Goal: Task Accomplishment & Management: Manage account settings

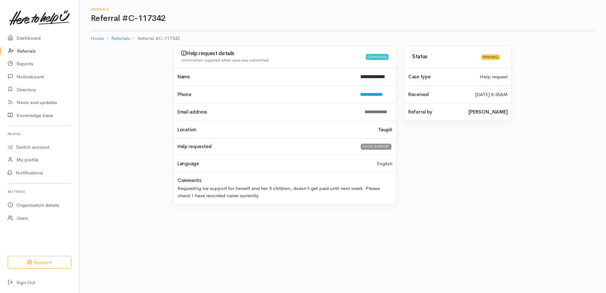
click at [30, 48] on link "Referrals" at bounding box center [39, 51] width 79 height 13
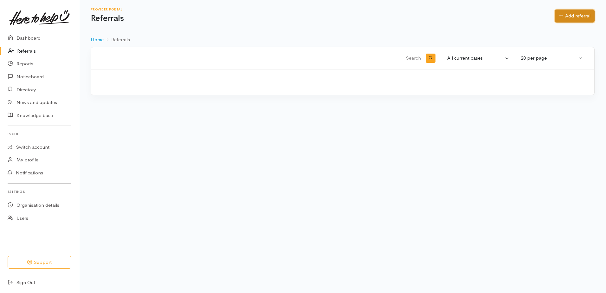
click at [577, 16] on link "Add referral" at bounding box center [575, 16] width 40 height 13
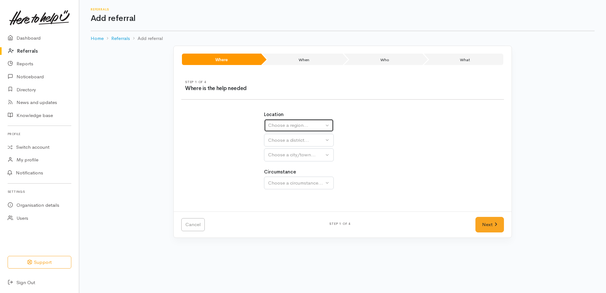
click at [297, 126] on div "Choose a region..." at bounding box center [296, 125] width 56 height 7
click at [289, 163] on span "Waikato" at bounding box center [297, 165] width 50 height 7
select select "3"
select select
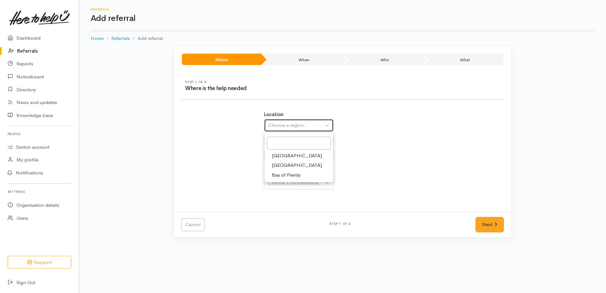
select select
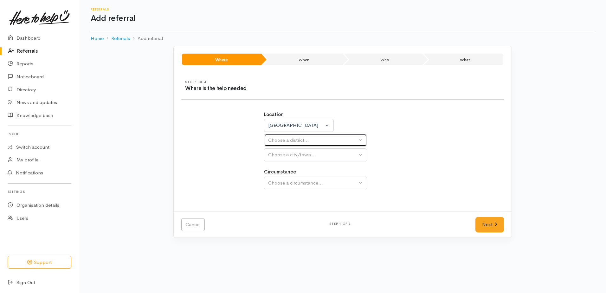
click at [284, 140] on div "Choose a district..." at bounding box center [312, 139] width 89 height 7
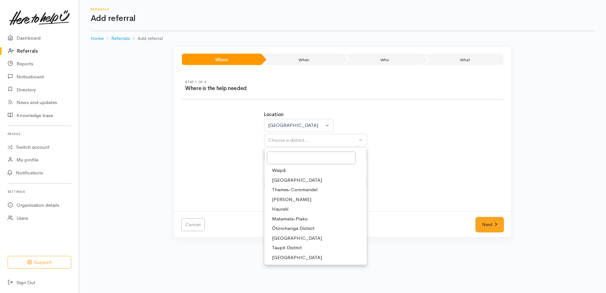
click at [281, 198] on span "[PERSON_NAME]" at bounding box center [291, 199] width 39 height 7
select select "4"
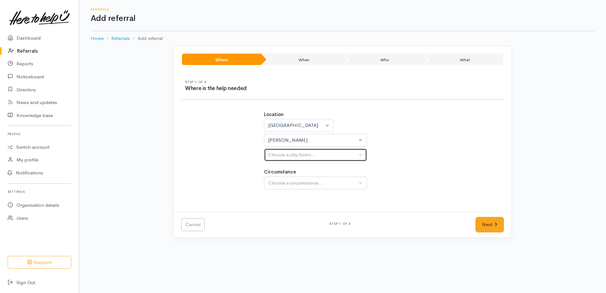
click at [284, 156] on div "Choose a city/town..." at bounding box center [312, 154] width 89 height 7
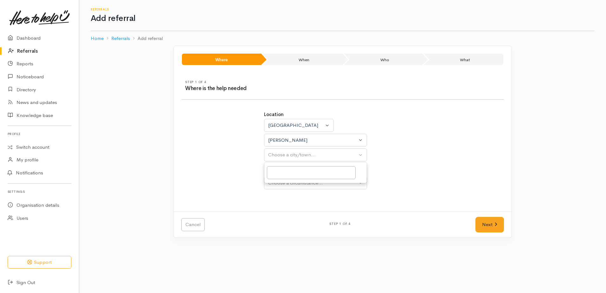
select select
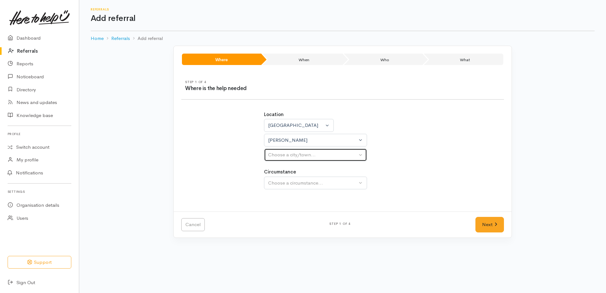
click at [281, 154] on div "Choose a city/town..." at bounding box center [312, 154] width 89 height 7
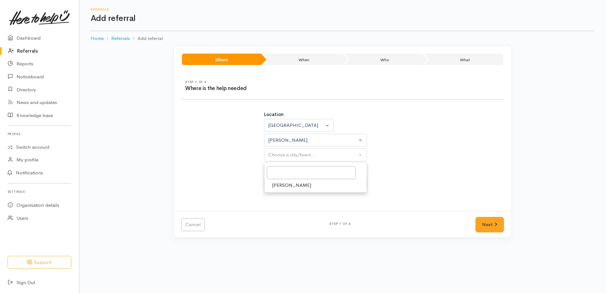
click at [278, 187] on span "[PERSON_NAME]" at bounding box center [291, 184] width 39 height 7
select select "1"
click at [277, 179] on button "Choose a circumstance..." at bounding box center [315, 182] width 103 height 13
click at [286, 213] on span "Community" at bounding box center [284, 212] width 24 height 7
select select "2"
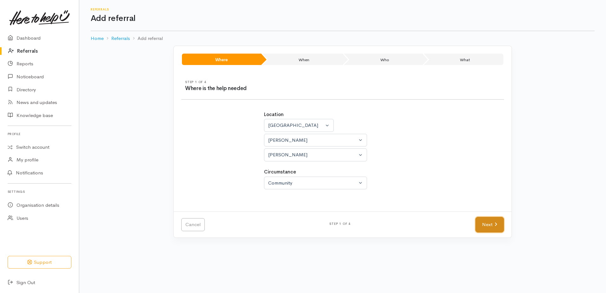
click at [493, 228] on link "Next" at bounding box center [489, 225] width 29 height 16
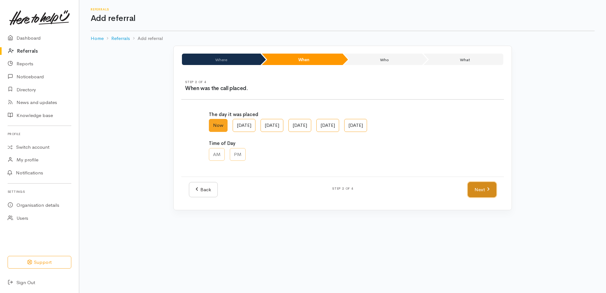
click at [481, 193] on link "Next" at bounding box center [481, 190] width 29 height 16
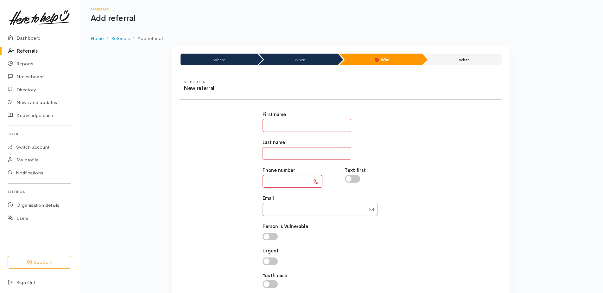
click at [276, 121] on input "text" at bounding box center [307, 125] width 89 height 13
type input "*****"
click at [296, 157] on input "text" at bounding box center [307, 153] width 89 height 13
type input "********"
paste input "**********"
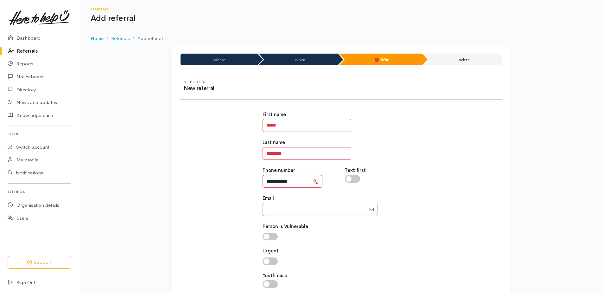
click at [272, 181] on input "**********" at bounding box center [287, 181] width 48 height 13
type input "**********"
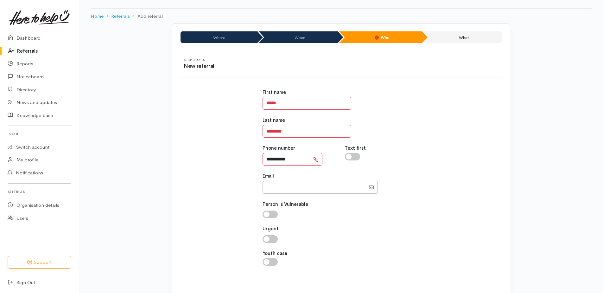
scroll to position [51, 0]
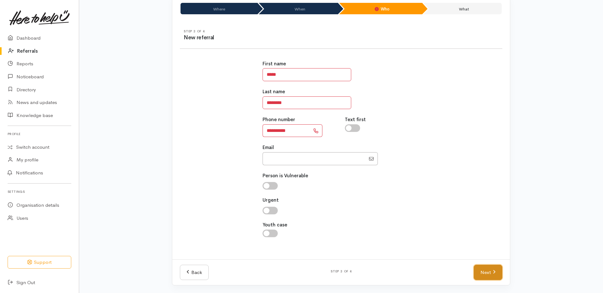
drag, startPoint x: 489, startPoint y: 273, endPoint x: 490, endPoint y: 258, distance: 14.6
click at [489, 273] on link "Next" at bounding box center [488, 272] width 29 height 16
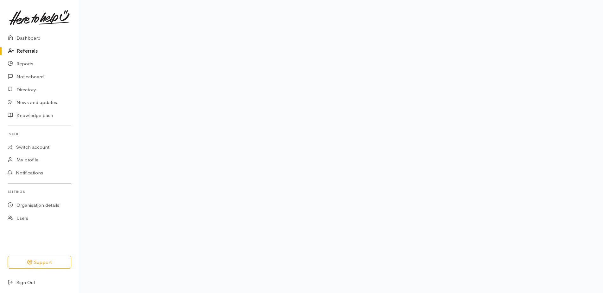
scroll to position [39, 0]
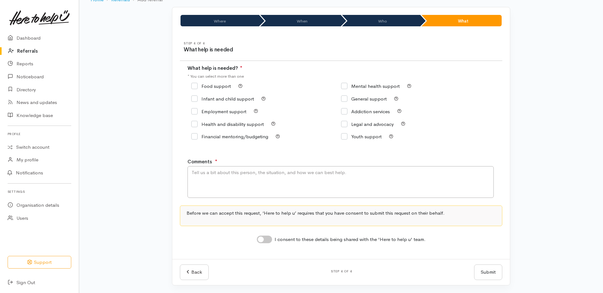
click at [193, 100] on input "Infant and child support" at bounding box center [222, 98] width 63 height 5
checkbox input "true"
click at [207, 172] on textarea "Comments" at bounding box center [340, 182] width 306 height 32
type textarea "inquiring about a birthday cake for her son - who's birthday is today!"
click at [259, 242] on input "I consent to these details being shared with the 'Here to help u' team." at bounding box center [264, 239] width 15 height 8
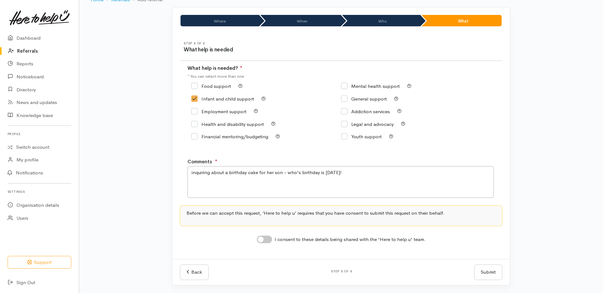
checkbox input "true"
click at [495, 275] on button "Submit" at bounding box center [488, 272] width 28 height 16
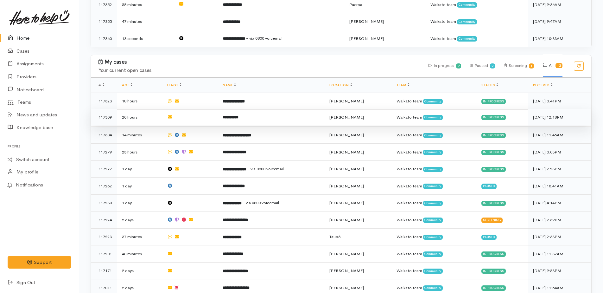
scroll to position [222, 0]
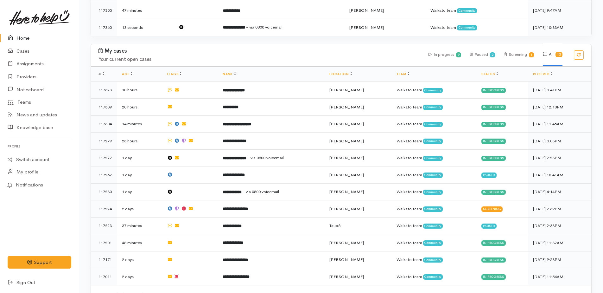
click at [18, 40] on link "Home" at bounding box center [39, 38] width 79 height 13
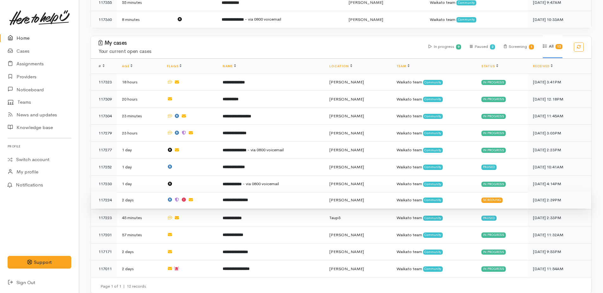
scroll to position [232, 0]
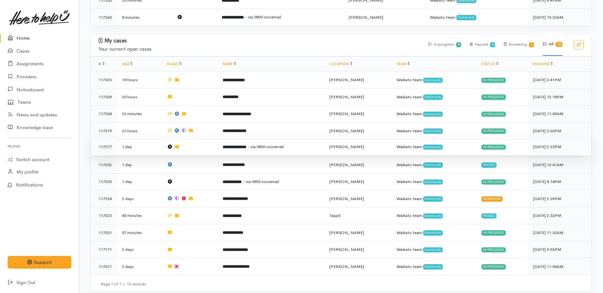
click at [241, 145] on b "**********" at bounding box center [235, 147] width 24 height 4
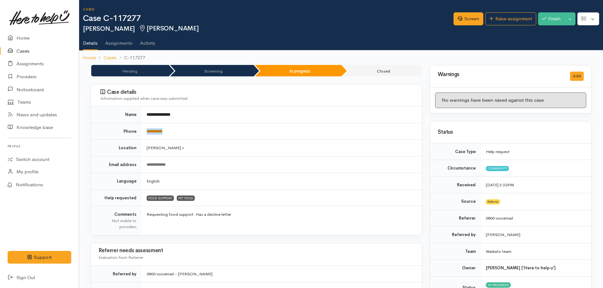
drag, startPoint x: 178, startPoint y: 133, endPoint x: 147, endPoint y: 129, distance: 31.3
click at [147, 129] on td "**********" at bounding box center [282, 131] width 280 height 17
copy link "**********"
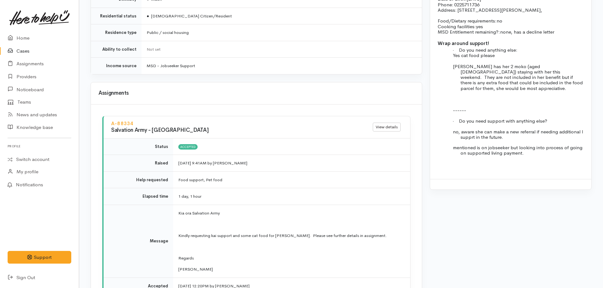
scroll to position [633, 0]
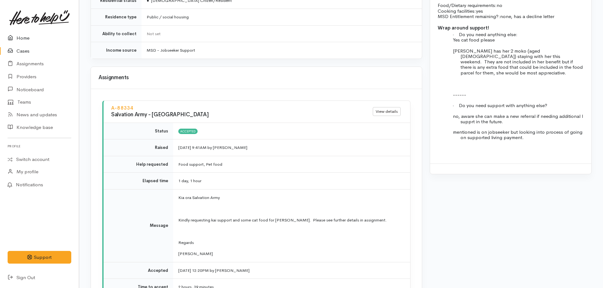
drag, startPoint x: 16, startPoint y: 37, endPoint x: 22, endPoint y: 37, distance: 6.3
click at [16, 37] on icon at bounding box center [12, 38] width 9 height 8
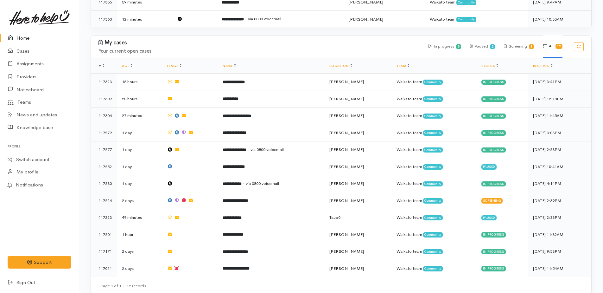
scroll to position [232, 0]
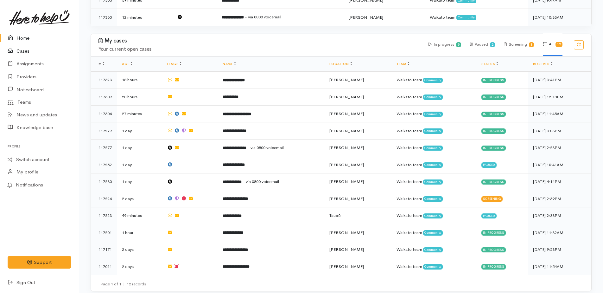
click at [22, 53] on link "Cases" at bounding box center [39, 51] width 79 height 13
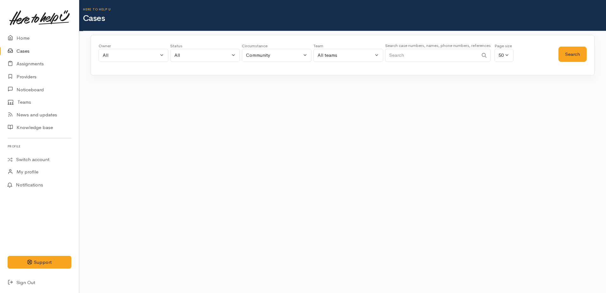
paste input "64272018163."
type input "64272018163"
click at [581, 53] on button "Search" at bounding box center [572, 55] width 28 height 16
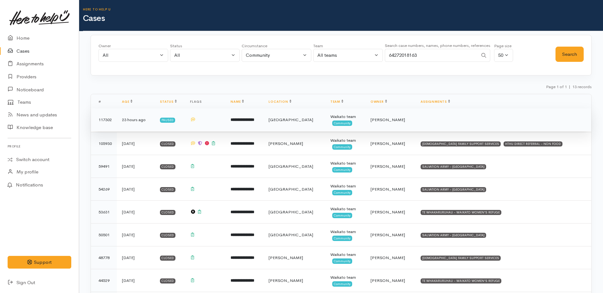
click at [241, 117] on b "**********" at bounding box center [243, 119] width 24 height 4
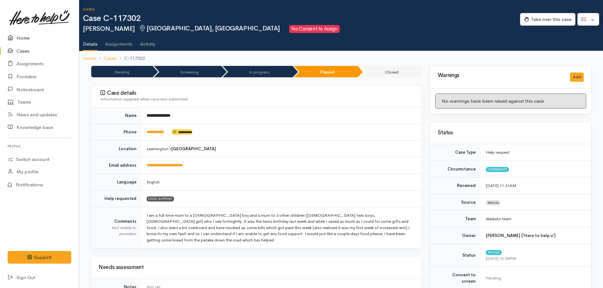
click at [19, 37] on link "Home" at bounding box center [39, 38] width 79 height 13
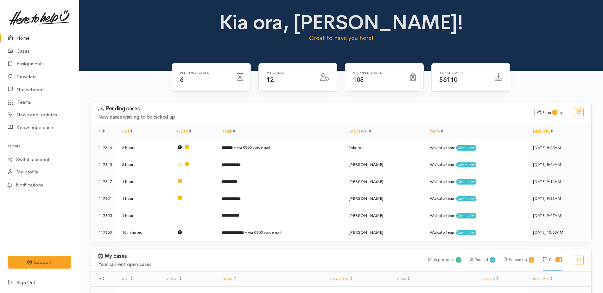
click at [26, 37] on link "Home" at bounding box center [39, 38] width 79 height 13
click at [22, 79] on link "Providers" at bounding box center [39, 76] width 79 height 13
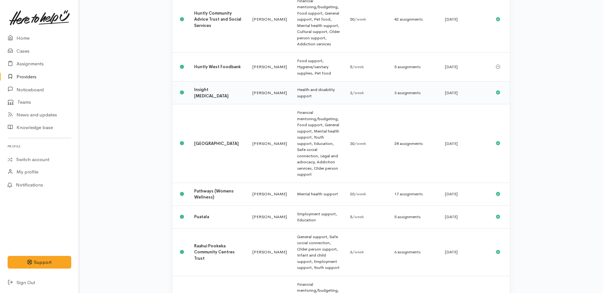
scroll to position [348, 0]
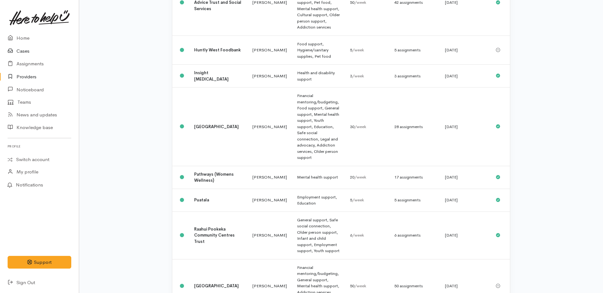
click at [19, 49] on link "Cases" at bounding box center [39, 51] width 79 height 13
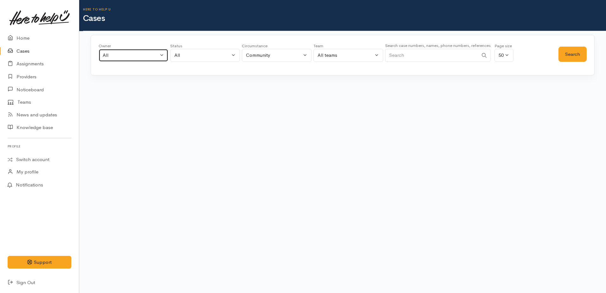
click at [112, 58] on div "All" at bounding box center [131, 55] width 56 height 7
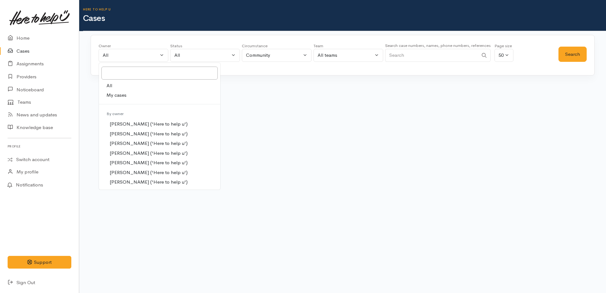
drag, startPoint x: 114, startPoint y: 98, endPoint x: 156, endPoint y: 87, distance: 43.9
click at [114, 98] on span "My cases" at bounding box center [116, 95] width 20 height 7
select select "1759"
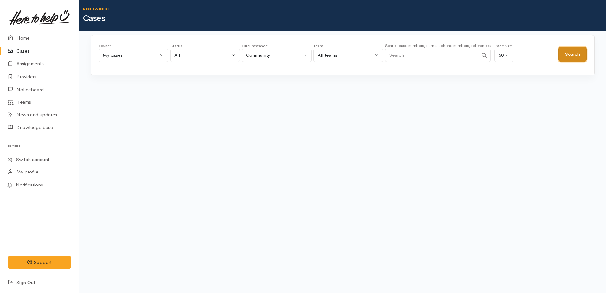
click at [568, 52] on button "Search" at bounding box center [572, 55] width 28 height 16
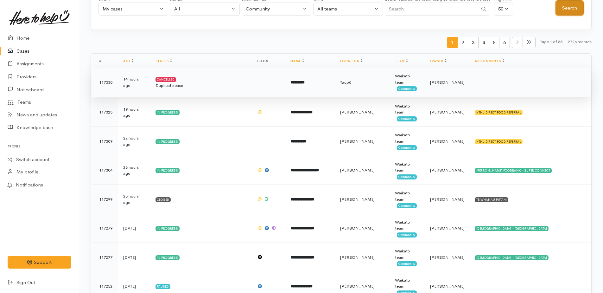
scroll to position [63, 0]
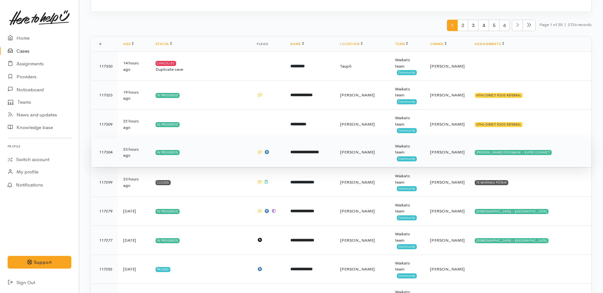
click at [309, 153] on b "**********" at bounding box center [304, 152] width 29 height 4
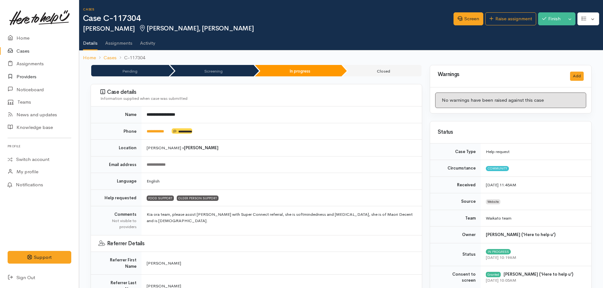
click at [27, 80] on link "Providers" at bounding box center [39, 76] width 79 height 13
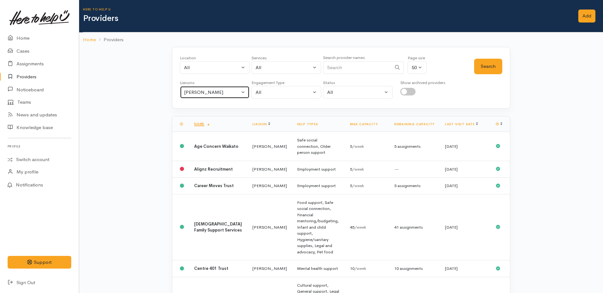
click at [201, 91] on div "[PERSON_NAME]" at bounding box center [212, 92] width 56 height 7
type input "heath"
drag, startPoint x: 198, startPoint y: 120, endPoint x: 263, endPoint y: 101, distance: 67.3
click at [199, 120] on span "[PERSON_NAME]" at bounding box center [207, 122] width 39 height 7
select select "1076"
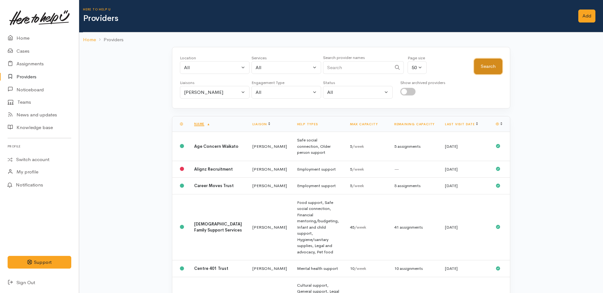
click at [484, 69] on button "Search" at bounding box center [488, 67] width 28 height 16
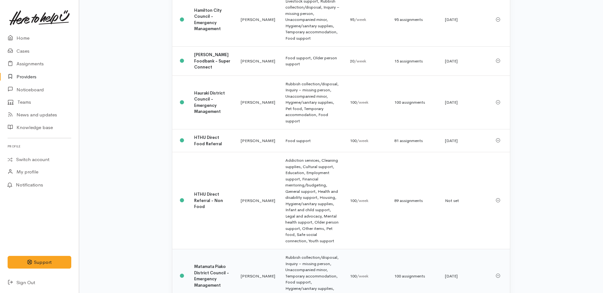
scroll to position [127, 0]
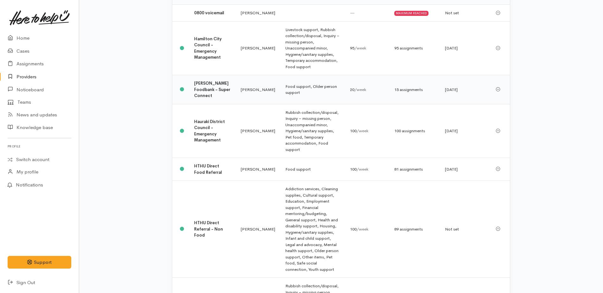
click at [201, 87] on b "[PERSON_NAME] Foodbank - Super Connect" at bounding box center [212, 89] width 36 height 18
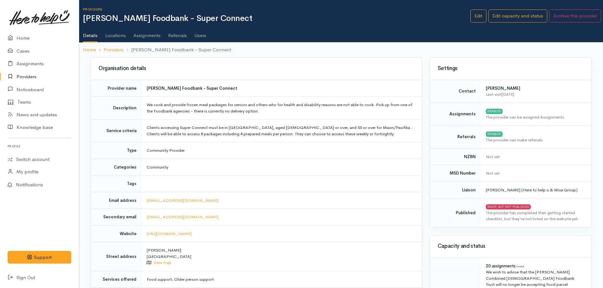
click at [142, 36] on link "Assignments" at bounding box center [146, 33] width 27 height 18
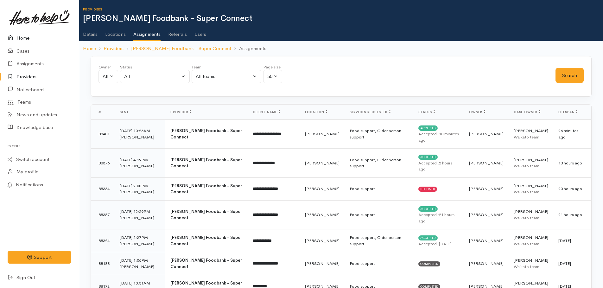
click at [20, 37] on link "Home" at bounding box center [39, 38] width 79 height 13
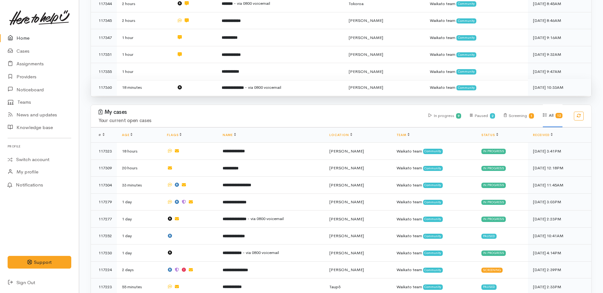
scroll to position [215, 0]
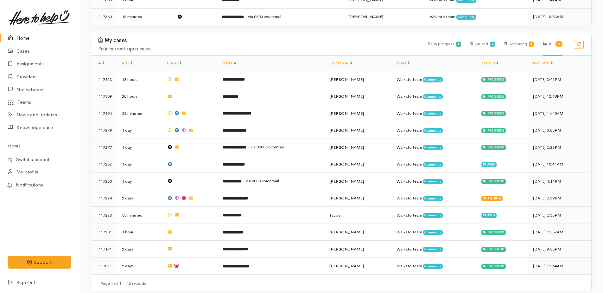
click at [23, 40] on link "Home" at bounding box center [39, 38] width 79 height 13
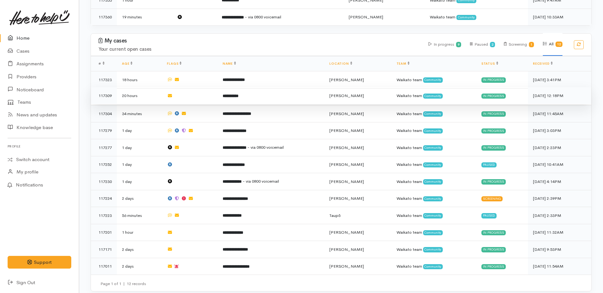
scroll to position [215, 0]
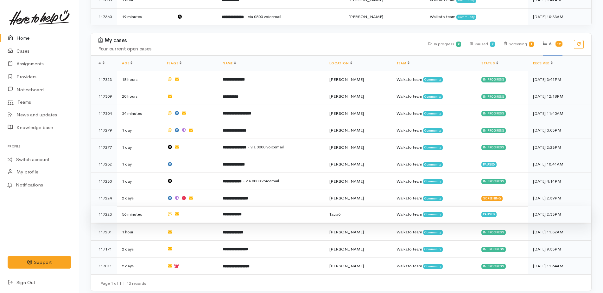
click at [235, 212] on b "**********" at bounding box center [232, 214] width 19 height 4
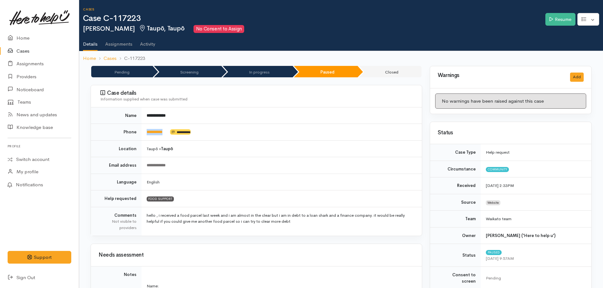
drag, startPoint x: 169, startPoint y: 131, endPoint x: 146, endPoint y: 129, distance: 22.6
click at [146, 129] on td "**********" at bounding box center [282, 132] width 280 height 17
drag, startPoint x: 146, startPoint y: 129, endPoint x: 151, endPoint y: 130, distance: 4.8
copy td "*********"
click at [564, 21] on link "Resume" at bounding box center [560, 19] width 30 height 13
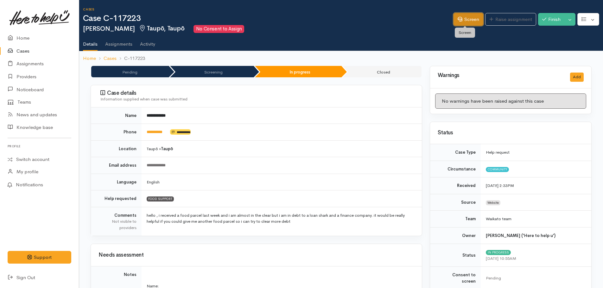
click at [471, 20] on link "Screen" at bounding box center [469, 19] width 30 height 13
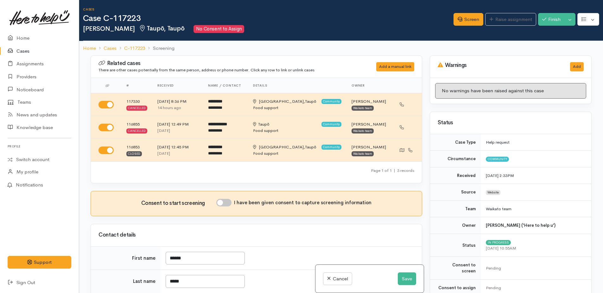
select select "7"
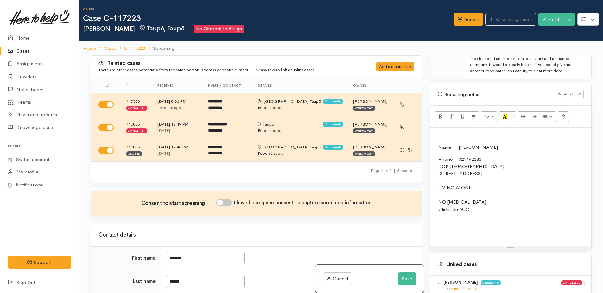
scroll to position [412, 0]
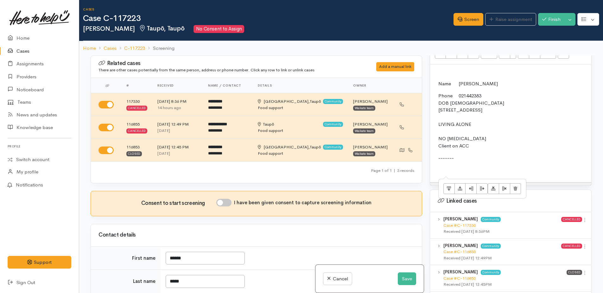
paste div
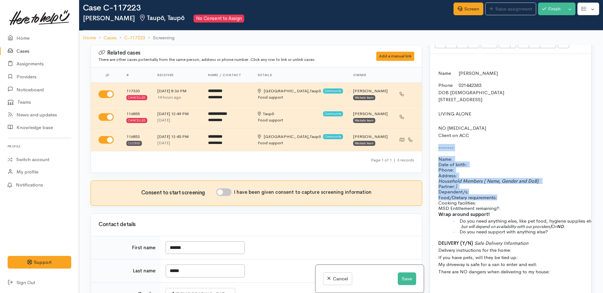
drag, startPoint x: 436, startPoint y: 141, endPoint x: 498, endPoint y: 189, distance: 78.2
click at [498, 189] on td "Name Dan Maule Phone 021442383 DOB 26/10/1973 844 Whangamata Road, Kinloch, New…" at bounding box center [577, 186] width 288 height 235
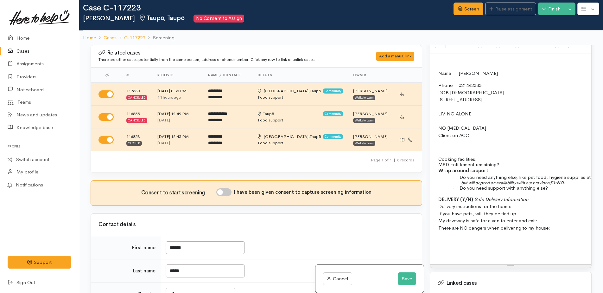
click at [439, 144] on span at bounding box center [438, 147] width 1 height 6
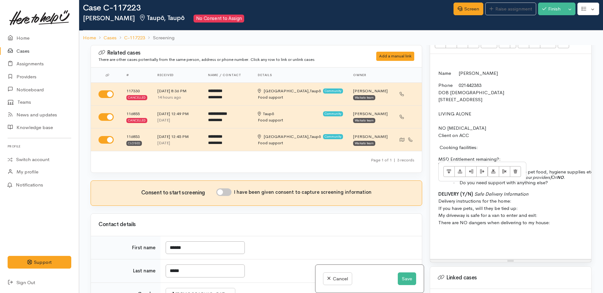
click at [508, 156] on p "MSD Entitlement remaining?:" at bounding box center [579, 158] width 282 height 5
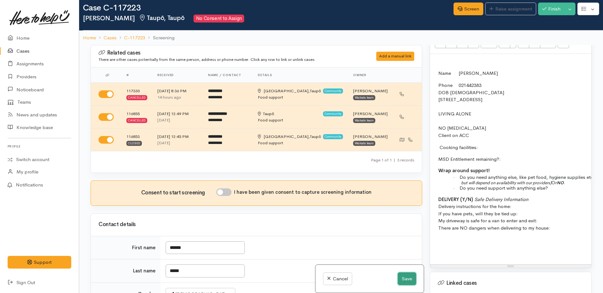
click at [404, 279] on button "Save" at bounding box center [407, 278] width 18 height 13
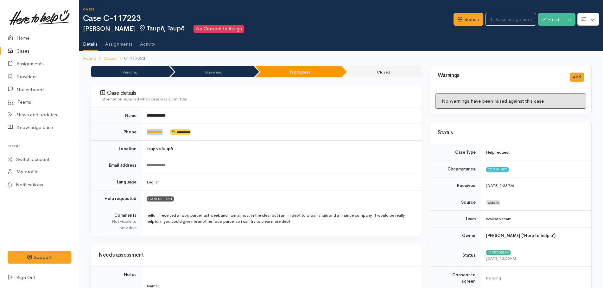
drag, startPoint x: 168, startPoint y: 131, endPoint x: 145, endPoint y: 131, distance: 23.1
click at [145, 131] on td "**********" at bounding box center [282, 132] width 280 height 17
drag, startPoint x: 145, startPoint y: 131, endPoint x: 149, endPoint y: 131, distance: 4.8
copy td "*********"
click at [466, 16] on link "Screen" at bounding box center [469, 19] width 30 height 13
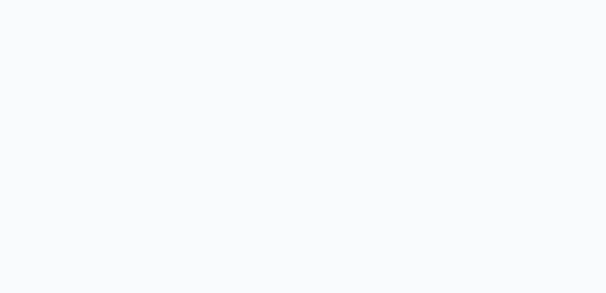
select select "7"
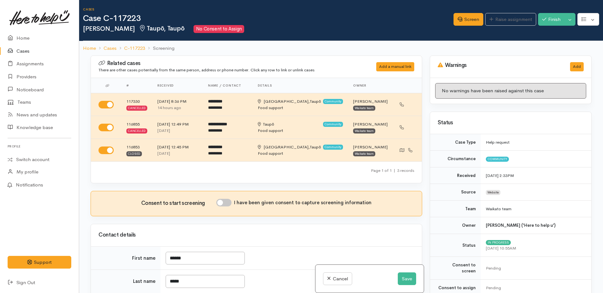
scroll to position [32, 0]
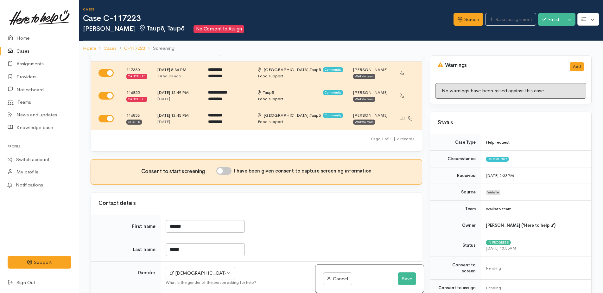
click at [221, 172] on input "I have been given consent to capture screening information" at bounding box center [223, 171] width 15 height 8
checkbox input "true"
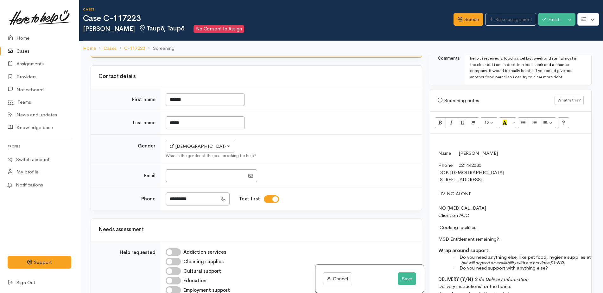
scroll to position [348, 0]
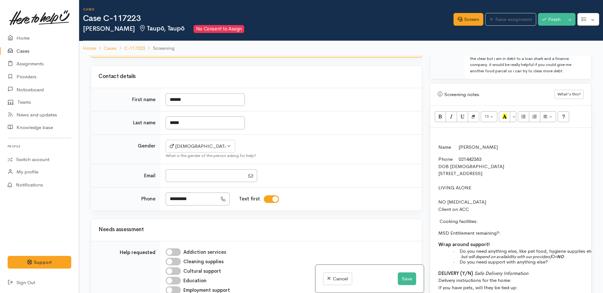
click at [434, 131] on p at bounding box center [510, 134] width 155 height 7
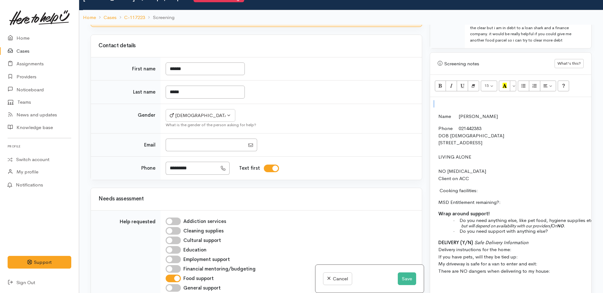
click at [530, 156] on p "Phone 021442383 DOB 26/10/1973 844 Whangamata Road, Kinloch, New Zealand LIVING…" at bounding box center [579, 153] width 282 height 57
click at [536, 165] on p "Phone 021442383 DOB 26/10/1973 844 Whangamata Road, Kinloch, New Zealand LIVING…" at bounding box center [579, 153] width 282 height 57
click at [544, 151] on p "Phone 021442383 DOB 26/10/1973 844 Whangamata Road, Kinloch, New Zealand LIVING…" at bounding box center [579, 153] width 282 height 57
click at [438, 112] on td "Name Dan Maule Phone 021442383 DOB 26/10/1973 844 Whangamata Road, Kinloch, New…" at bounding box center [577, 208] width 288 height 192
click at [580, 162] on p "Phone 021442383 DOB 26/10/1973 844 Whangamata Road, Kinloch, New Zealand LIVING…" at bounding box center [579, 153] width 282 height 57
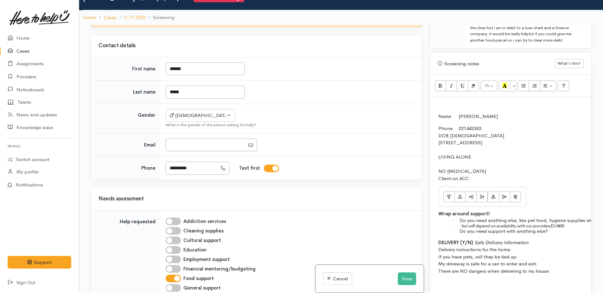
click at [486, 149] on p "Phone 021442383 DOB 26/10/1973 844 Whangamata Road, Kinloch, New Zealand LIVING…" at bounding box center [579, 153] width 282 height 57
click at [450, 100] on p at bounding box center [510, 103] width 155 height 7
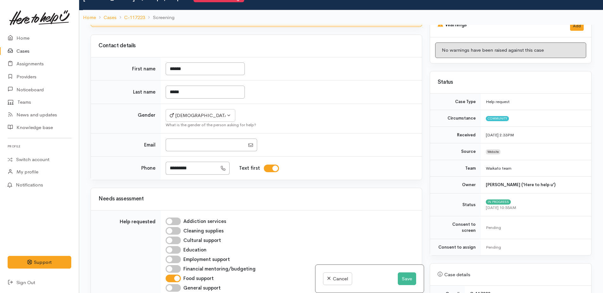
scroll to position [0, 0]
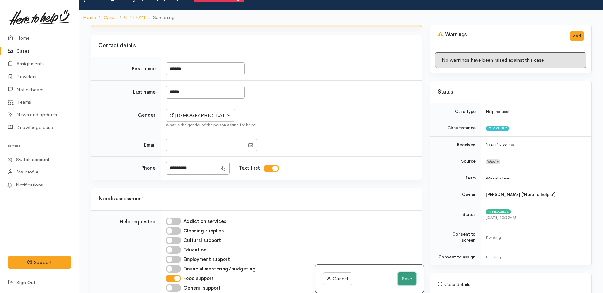
click at [404, 282] on button "Save" at bounding box center [407, 278] width 18 height 13
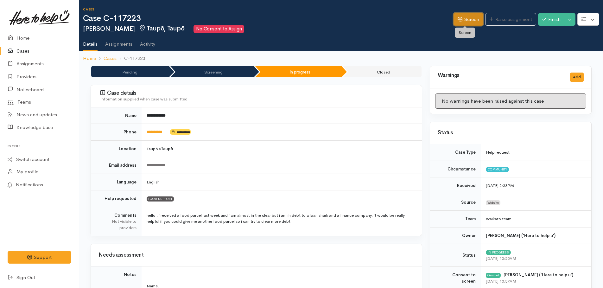
click at [460, 17] on link "Screen" at bounding box center [469, 19] width 30 height 13
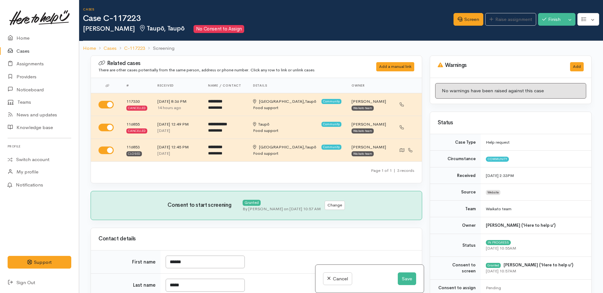
select select "7"
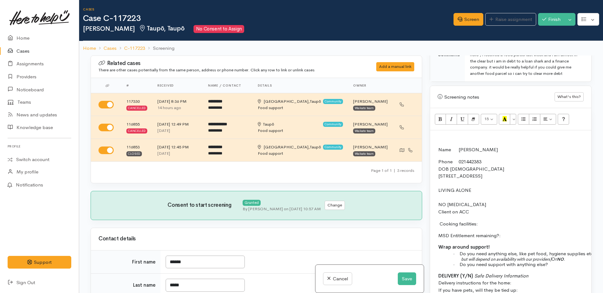
scroll to position [348, 0]
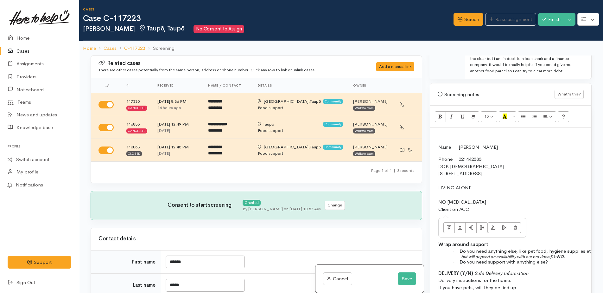
click at [479, 190] on p "Phone 021442383 DOB 26/10/1973 844 Whangamata Road, Kinloch, New Zealand LIVING…" at bounding box center [579, 184] width 282 height 57
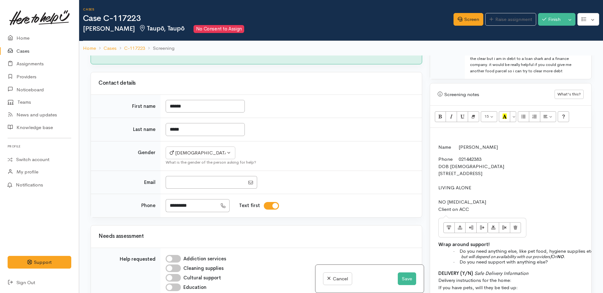
scroll to position [158, 0]
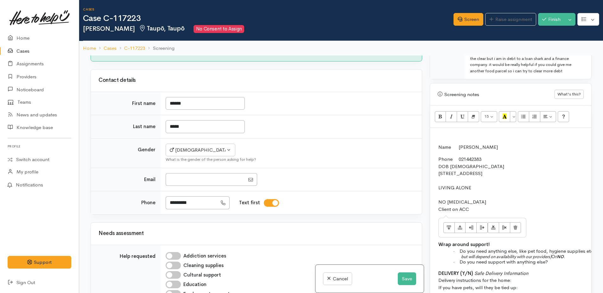
click at [466, 146] on p "Name Dan Maule" at bounding box center [579, 146] width 282 height 7
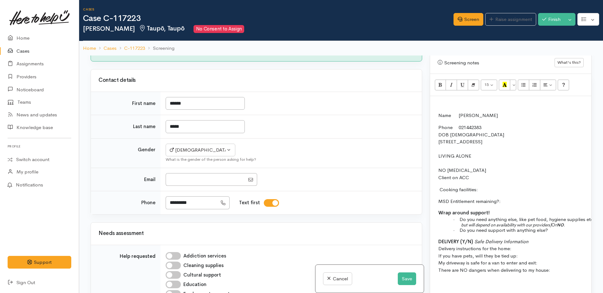
click at [477, 178] on p "Phone 021442383 DOB 26/10/1973 844 Whangamata Road, Kinloch, New Zealand LIVING…" at bounding box center [579, 152] width 282 height 57
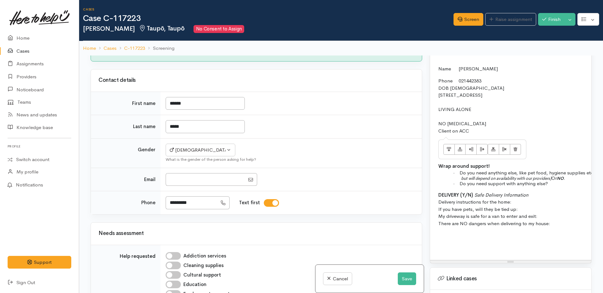
scroll to position [443, 0]
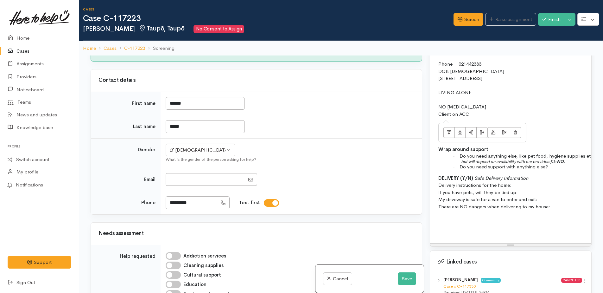
click at [524, 108] on p "Phone 021442383 DOB 26/10/1973 844 Whangamata Road, Kinloch, New Zealand LIVING…" at bounding box center [579, 88] width 282 height 57
drag, startPoint x: 469, startPoint y: 231, endPoint x: 462, endPoint y: 228, distance: 8.1
click at [468, 230] on p at bounding box center [579, 230] width 282 height 7
click at [482, 124] on p "Cooking facilities:" at bounding box center [579, 126] width 282 height 7
click at [439, 223] on td "Name Daniel Maule Phone 021442383 DOB 26/10/1973 844 Whangamata Road, Kinloch, …" at bounding box center [577, 144] width 288 height 192
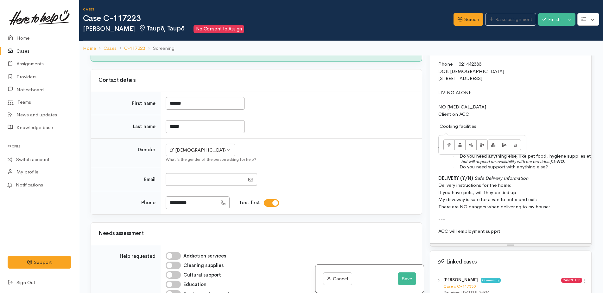
click at [492, 127] on p "Cooking facilities:" at bounding box center [579, 126] width 282 height 7
click at [507, 139] on p "MSD Entitlement remaining?:" at bounding box center [579, 137] width 282 height 5
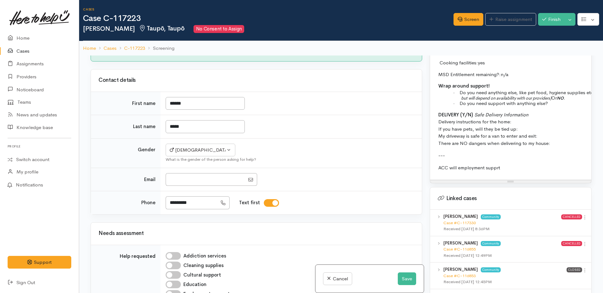
scroll to position [475, 0]
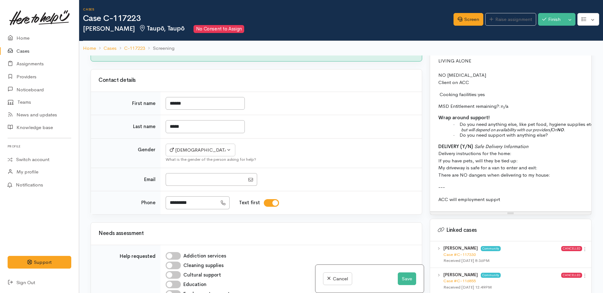
click at [564, 130] on span "NO" at bounding box center [560, 129] width 7 height 5
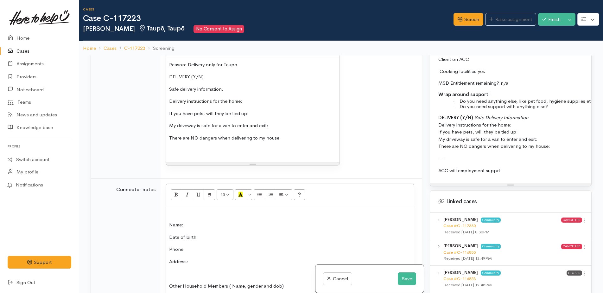
scroll to position [538, 0]
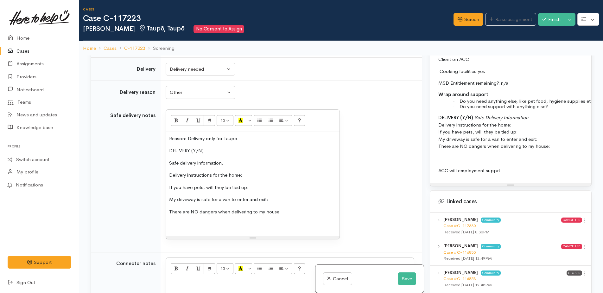
click at [250, 140] on p "Reason: Delivery only for Taupo." at bounding box center [252, 138] width 167 height 7
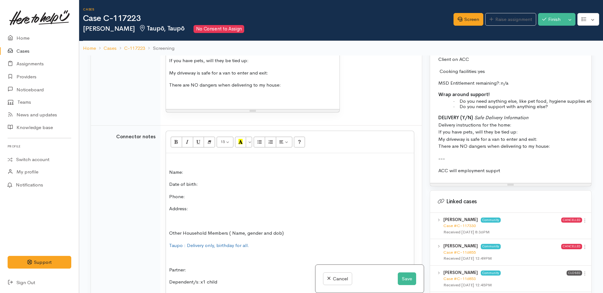
scroll to position [697, 0]
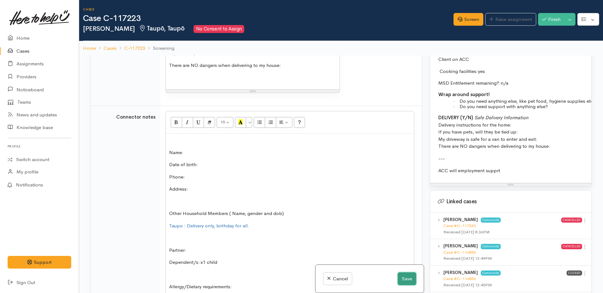
click at [403, 280] on button "Save" at bounding box center [407, 278] width 18 height 13
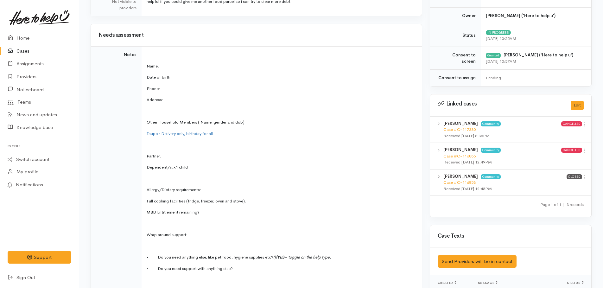
scroll to position [222, 0]
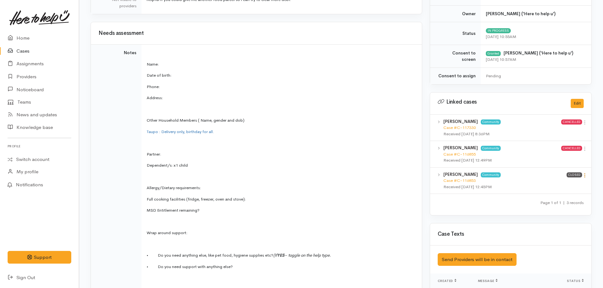
click at [586, 174] on icon at bounding box center [584, 175] width 5 height 5
click at [557, 185] on link "View case" at bounding box center [562, 188] width 50 height 10
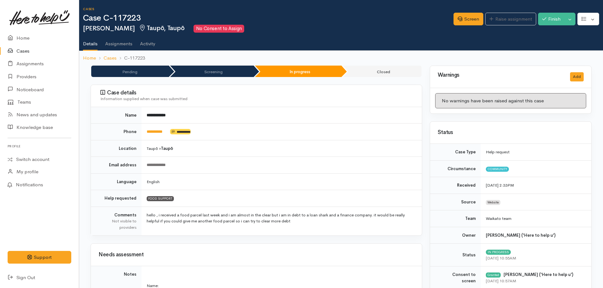
scroll to position [0, 0]
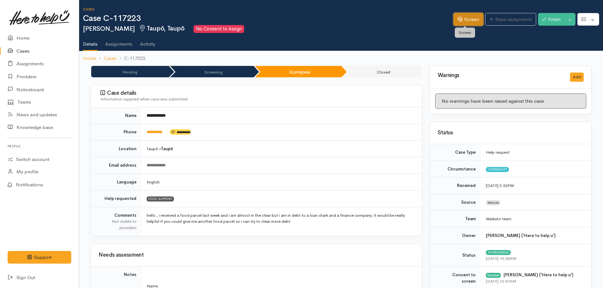
click at [470, 23] on link "Screen" at bounding box center [469, 19] width 30 height 13
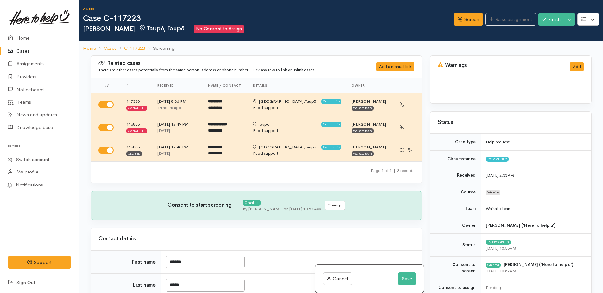
select select "7"
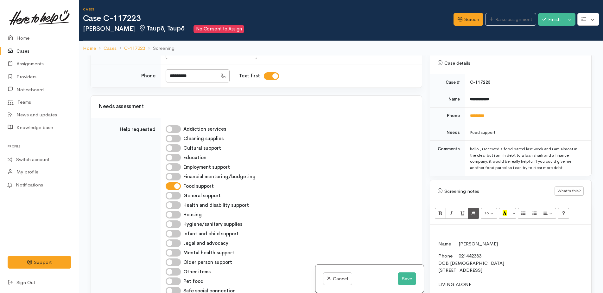
scroll to position [285, 0]
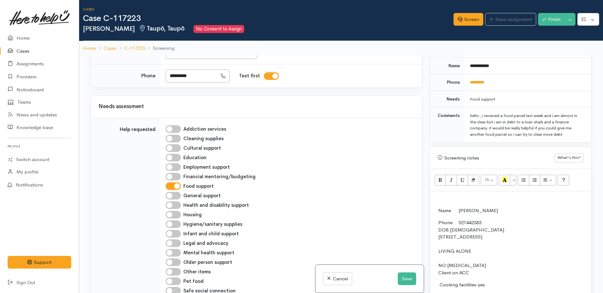
click at [441, 200] on p at bounding box center [510, 197] width 155 height 7
click at [409, 281] on button "Save" at bounding box center [407, 278] width 18 height 13
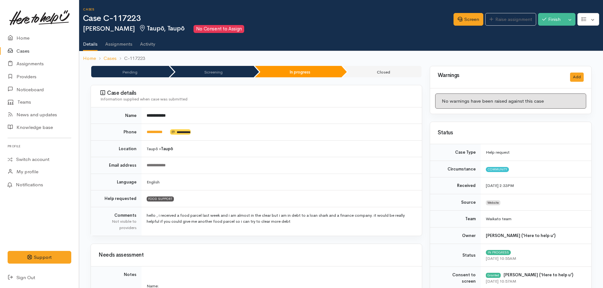
click at [23, 51] on link "Cases" at bounding box center [39, 51] width 79 height 13
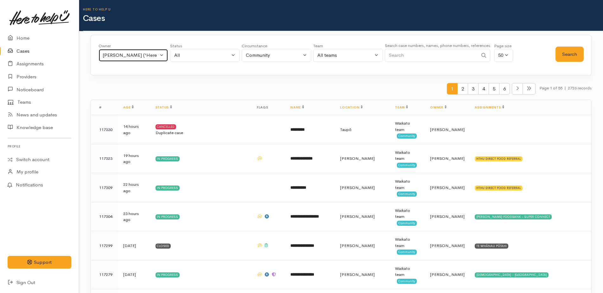
click at [138, 55] on div "[PERSON_NAME] ('Here to help u')" at bounding box center [131, 55] width 56 height 7
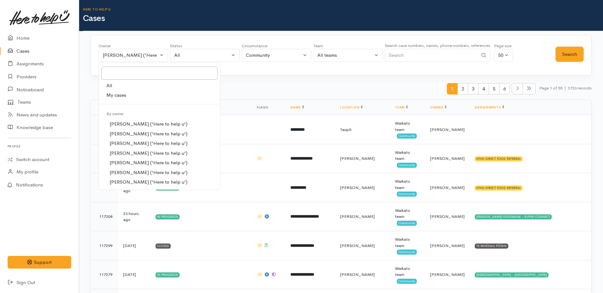
click at [112, 86] on span "All" at bounding box center [109, 85] width 6 height 7
select select "-1"
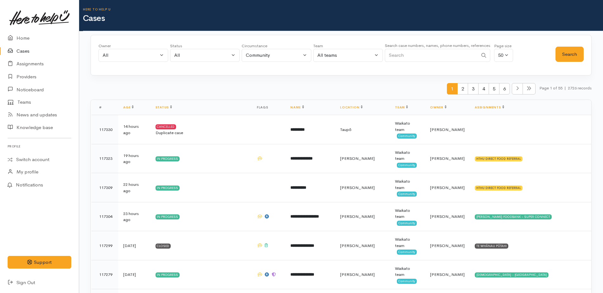
click at [394, 54] on input "Search" at bounding box center [431, 55] width 93 height 13
type input "[PERSON_NAME]"
click at [564, 53] on button "Search" at bounding box center [569, 55] width 28 height 16
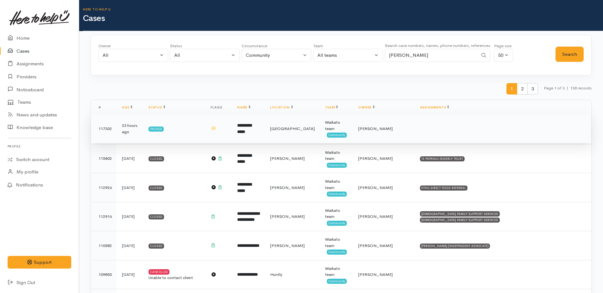
click at [251, 128] on b "**********" at bounding box center [244, 128] width 14 height 10
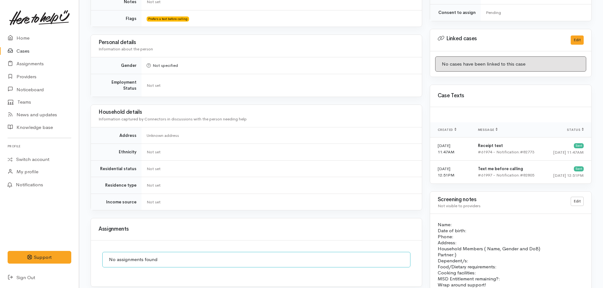
scroll to position [63, 0]
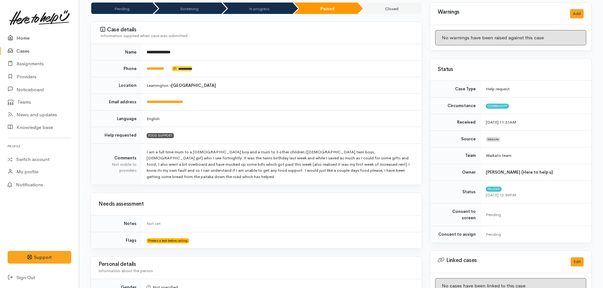
click at [22, 37] on link "Home" at bounding box center [39, 38] width 79 height 13
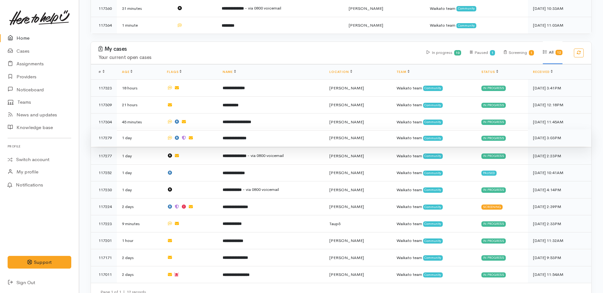
scroll to position [215, 0]
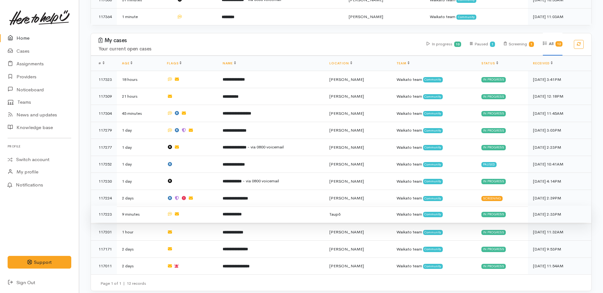
click at [242, 212] on b "**********" at bounding box center [232, 214] width 19 height 4
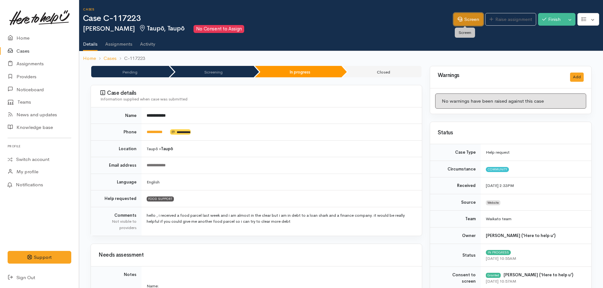
drag, startPoint x: 458, startPoint y: 19, endPoint x: 473, endPoint y: 24, distance: 15.7
click at [459, 19] on link "Screen" at bounding box center [469, 19] width 30 height 13
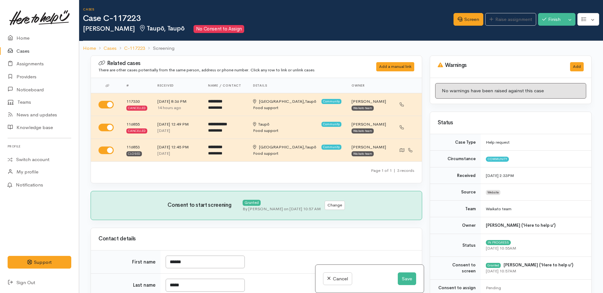
select select "7"
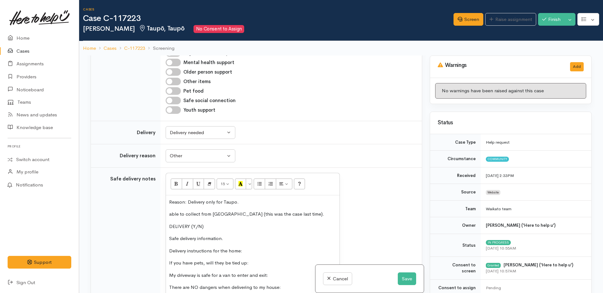
scroll to position [538, 0]
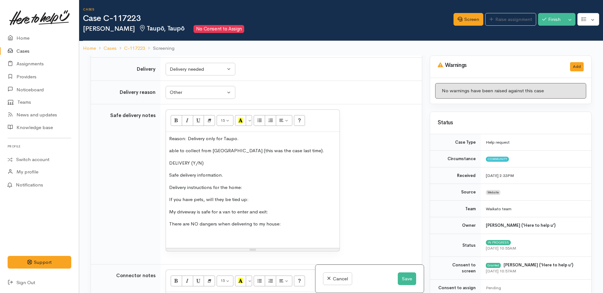
drag, startPoint x: 169, startPoint y: 138, endPoint x: 255, endPoint y: 136, distance: 86.2
click at [255, 136] on p "Reason: Delivery only for Taupo." at bounding box center [252, 138] width 167 height 7
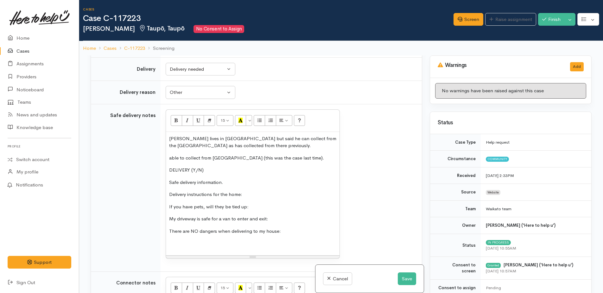
drag, startPoint x: 169, startPoint y: 156, endPoint x: 289, endPoint y: 232, distance: 142.8
click at [289, 232] on div "Daniel lives in Kinloch but said he can collect from the Taupo Library as has c…" at bounding box center [253, 193] width 174 height 123
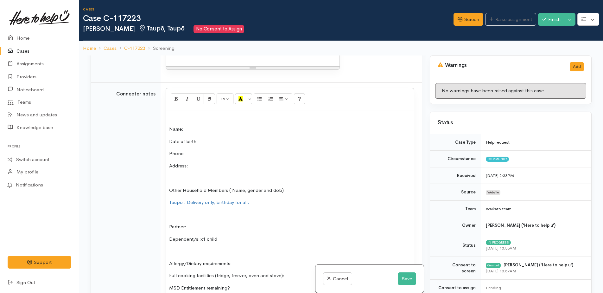
scroll to position [665, 0]
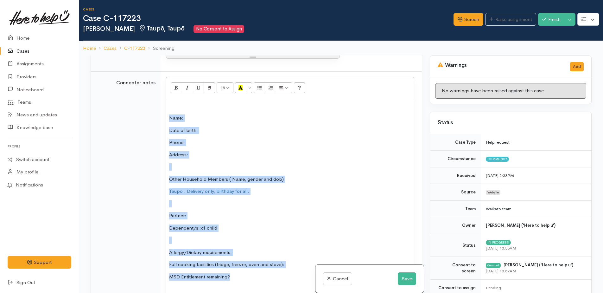
drag, startPoint x: 169, startPoint y: 117, endPoint x: 266, endPoint y: 278, distance: 187.9
click at [266, 278] on div "Name: Date of birth: Phone:  Address:  Other Household Members ( Name, gender a…" at bounding box center [290, 230] width 248 height 263
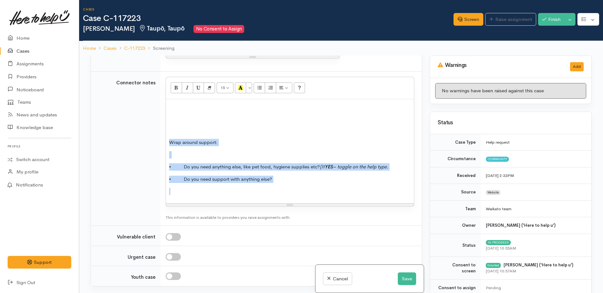
drag, startPoint x: 169, startPoint y: 139, endPoint x: 288, endPoint y: 192, distance: 130.1
click at [288, 192] on div "Wrap around support: • Do you need anything else, like pet food, hygiene suppli…" at bounding box center [290, 151] width 248 height 104
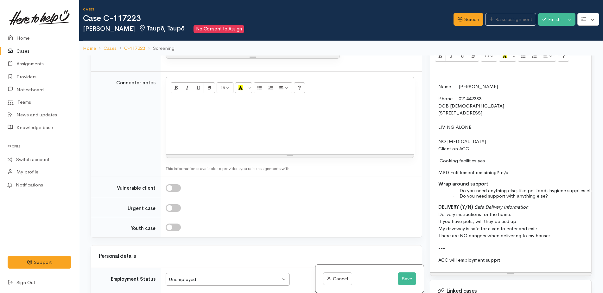
scroll to position [412, 0]
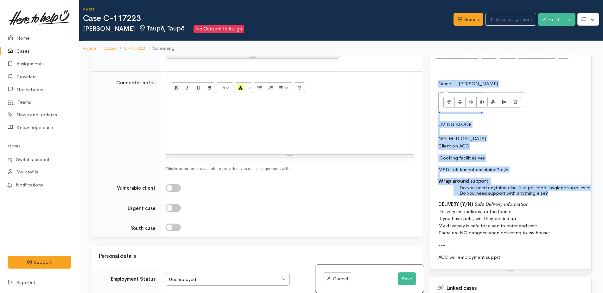
drag, startPoint x: 439, startPoint y: 82, endPoint x: 560, endPoint y: 193, distance: 164.3
click at [560, 193] on td "Name Daniel Maule Phone 021442383 DOB 26/10/1973 844 Whangamata Road, Kinloch, …" at bounding box center [577, 173] width 288 height 186
click at [533, 162] on td "Name Daniel Maule Phone 021442383 DOB 26/10/1973 844 Whangamata Road, Kinloch, …" at bounding box center [577, 173] width 288 height 186
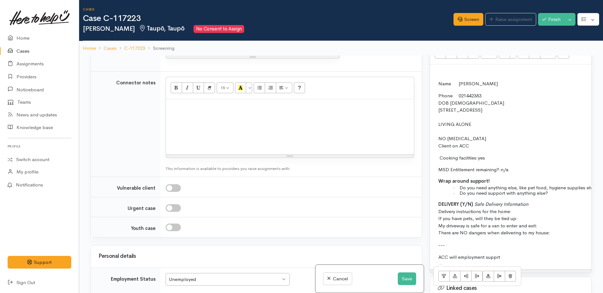
click at [560, 192] on p "· Do you need support with anything else?" at bounding box center [590, 192] width 259 height 5
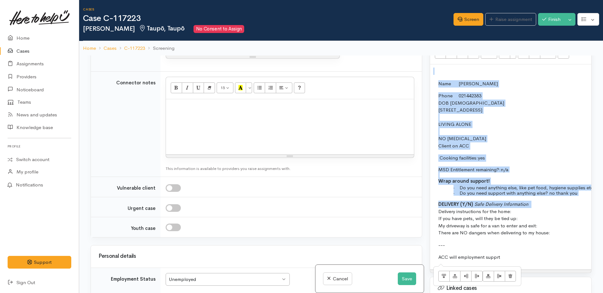
drag, startPoint x: 573, startPoint y: 196, endPoint x: 435, endPoint y: 123, distance: 156.5
click at [430, 126] on div "Screening notes What's this? 15 8 9 10 11 12 14 18 24 36 Background Color Trans…" at bounding box center [511, 146] width 162 height 253
copy div "Name Daniel Maule Phone 021442383 DOB 26/10/1973 844 Whangamata Road, Kinloch, …"
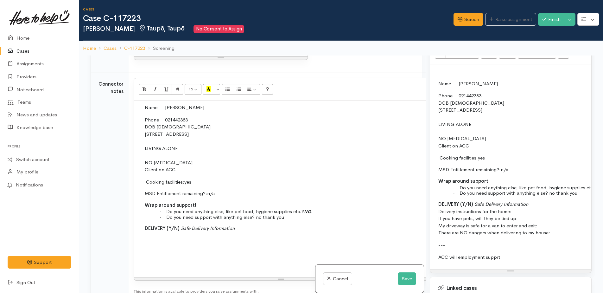
scroll to position [666, 0]
drag, startPoint x: 144, startPoint y: 168, endPoint x: 179, endPoint y: 171, distance: 35.5
click at [179, 171] on p "Phone 021442383 DOB 26/10/1973 844 Whangamata Road, Kinloch, New Zealand LIVING…" at bounding box center [281, 143] width 272 height 57
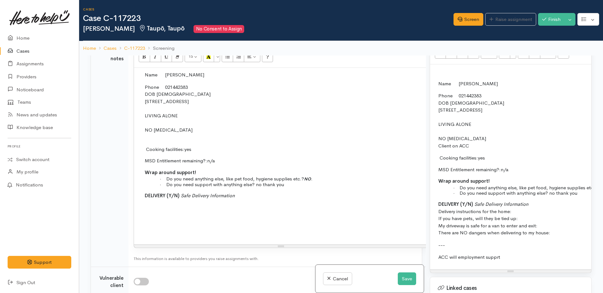
scroll to position [730, 0]
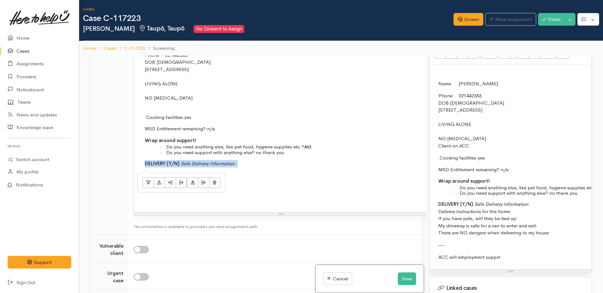
drag, startPoint x: 142, startPoint y: 162, endPoint x: 245, endPoint y: 165, distance: 103.3
click at [245, 165] on td "Name Daniel Maule Phone 021442383 DOB 26/10/1973 844 Whangamata Road, Kinloch, …" at bounding box center [281, 105] width 288 height 133
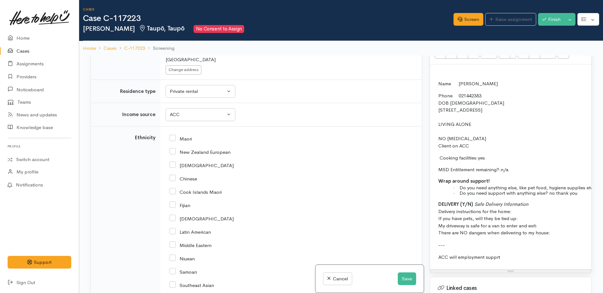
scroll to position [1110, 0]
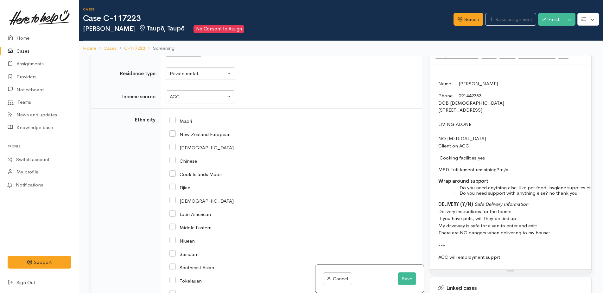
click at [176, 136] on input "New Zealand European" at bounding box center [199, 134] width 61 height 6
checkbox input "true"
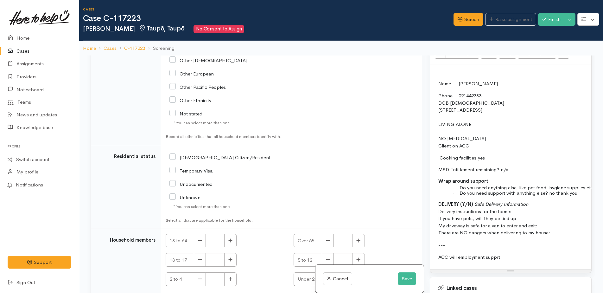
scroll to position [1389, 0]
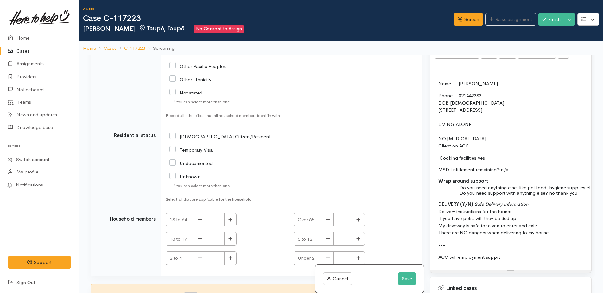
click at [172, 133] on input "NZ Citizen/Resident" at bounding box center [219, 136] width 101 height 6
checkbox input "true"
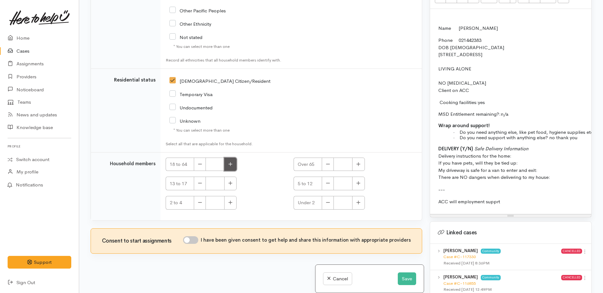
click at [229, 157] on button "button" at bounding box center [230, 164] width 12 height 14
type input "1"
click at [190, 236] on input "I have been given consent to get help and share this information with appropria…" at bounding box center [190, 240] width 15 height 8
checkbox input "true"
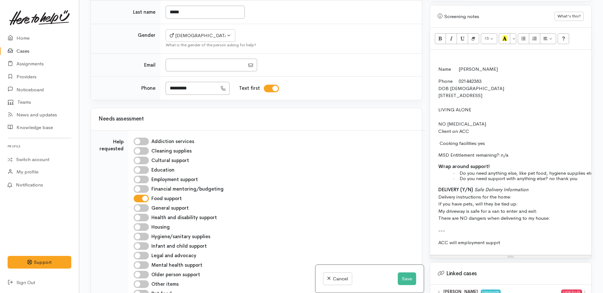
scroll to position [380, 0]
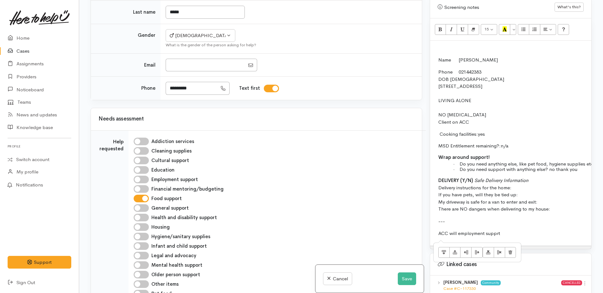
drag, startPoint x: 437, startPoint y: 180, endPoint x: 561, endPoint y: 208, distance: 126.9
click at [561, 208] on td "Name Daniel Maule Phone 021442383 DOB 26/10/1973 844 Whangamata Road, Kinloch, …" at bounding box center [577, 149] width 288 height 186
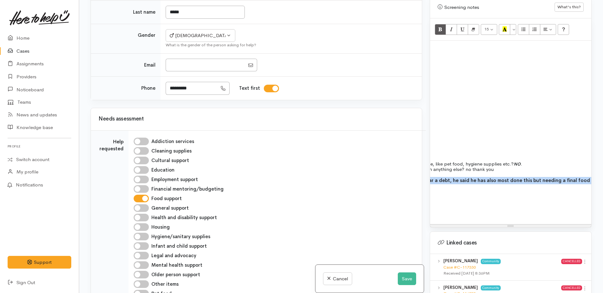
scroll to position [0, 135]
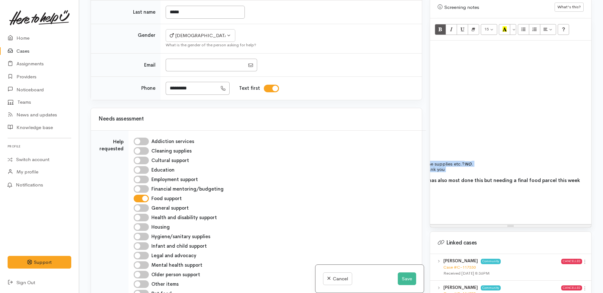
drag, startPoint x: 430, startPoint y: 181, endPoint x: 589, endPoint y: 178, distance: 158.7
click at [589, 178] on div "Warnings Add No warnings have been raised against this case Add Warning Title ●…" at bounding box center [510, 146] width 169 height 293
click at [571, 208] on p "ACC will employment supprt" at bounding box center [447, 211] width 282 height 7
drag, startPoint x: 436, startPoint y: 177, endPoint x: 588, endPoint y: 183, distance: 152.1
click at [588, 183] on div "Name Daniel Maule Phone 021442383 DOB 26/10/1973 844 Whangamata Road, Kinloch, …" at bounding box center [510, 132] width 161 height 183
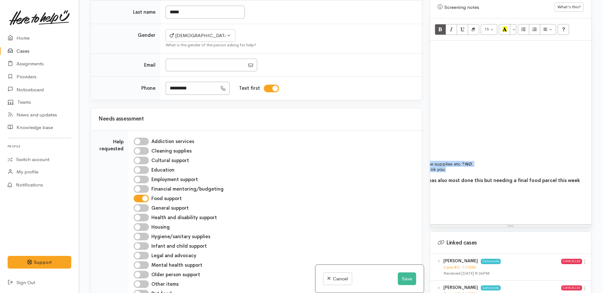
copy tbody "Name Daniel Maule Phone 021442383 DOB 26/10/1973 844 Whangamata Road, Kinloch, …"
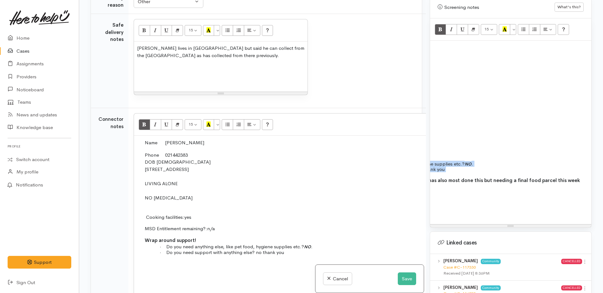
scroll to position [692, 0]
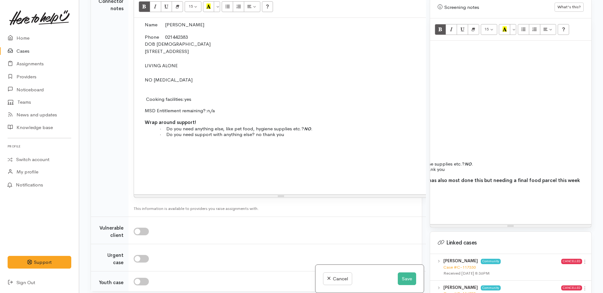
click at [146, 156] on p at bounding box center [281, 157] width 288 height 7
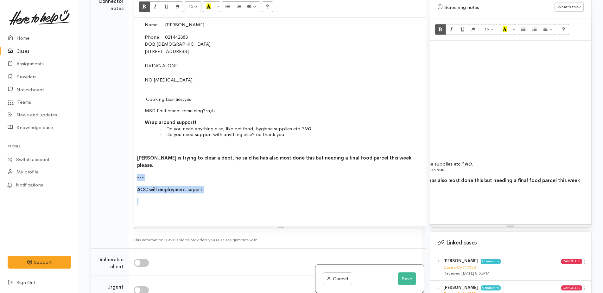
drag, startPoint x: 136, startPoint y: 170, endPoint x: 216, endPoint y: 187, distance: 82.0
click at [215, 187] on div "Name Daniel Maule Phone 021442383 DOB 26/10/1973 844 Whangamata Road, Kinloch, …" at bounding box center [281, 122] width 294 height 208
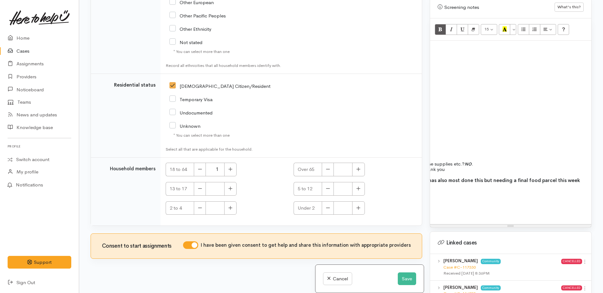
scroll to position [1389, 0]
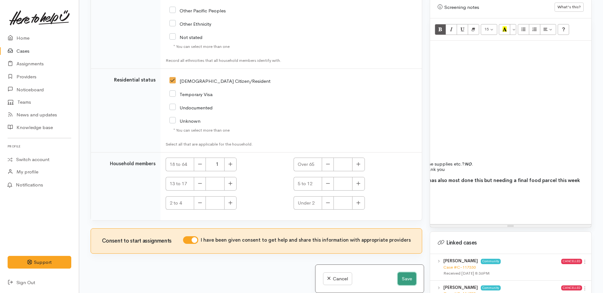
click at [412, 280] on button "Save" at bounding box center [407, 278] width 18 height 13
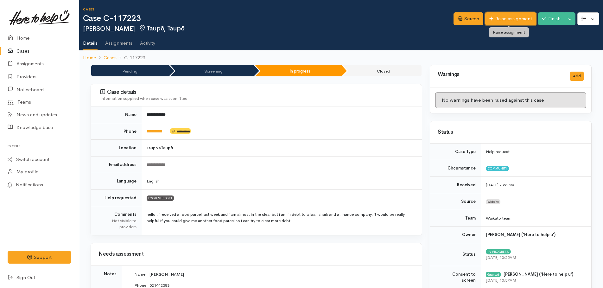
click at [509, 19] on link "Raise assignment" at bounding box center [510, 18] width 51 height 13
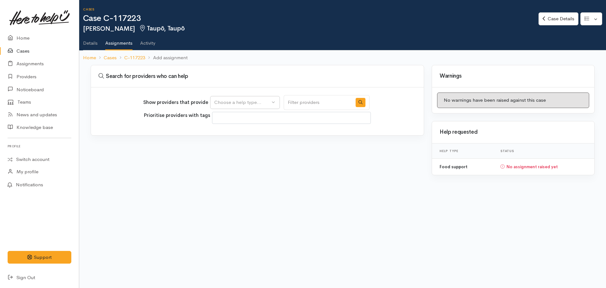
select select
click at [255, 99] on div "Choose a help type..." at bounding box center [242, 102] width 56 height 7
click at [237, 131] on span "Food support" at bounding box center [232, 132] width 29 height 7
select select "3"
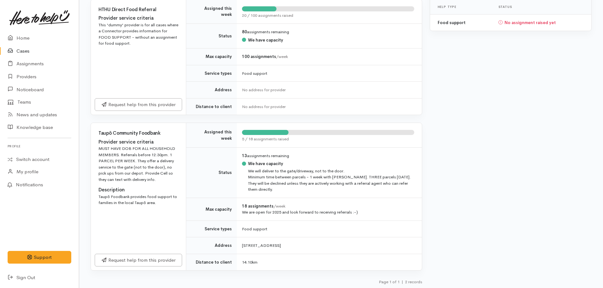
scroll to position [145, 0]
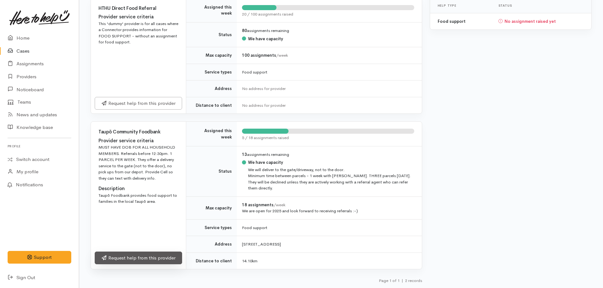
click at [146, 257] on link "Request help from this provider" at bounding box center [138, 257] width 87 height 13
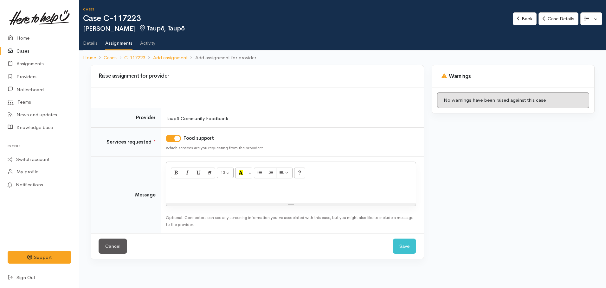
click at [236, 198] on div at bounding box center [291, 193] width 250 height 19
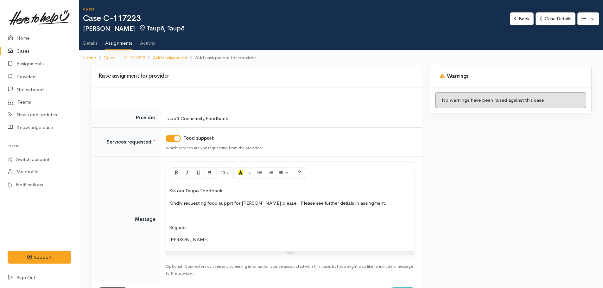
click at [180, 217] on p at bounding box center [290, 215] width 242 height 7
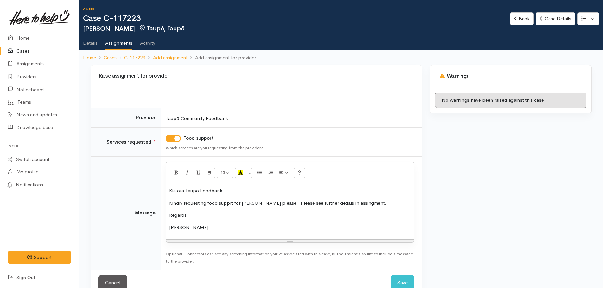
click at [228, 203] on p "Kindly requesting food supprt for Danile please. Please see further detials in …" at bounding box center [290, 203] width 242 height 7
click at [230, 203] on p "Kindly requesting food supprt for Danile please. Please see further detials in …" at bounding box center [290, 203] width 242 height 7
click at [258, 204] on p "Kindly requesting food support for Danile please. Please see further detials in…" at bounding box center [290, 203] width 242 height 7
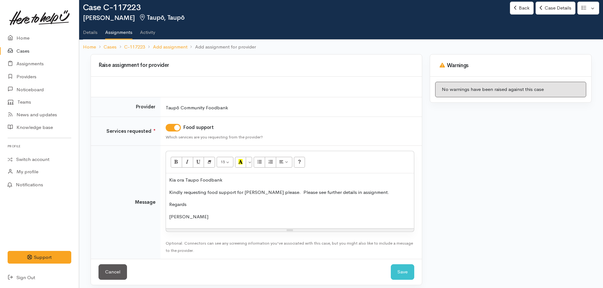
scroll to position [16, 0]
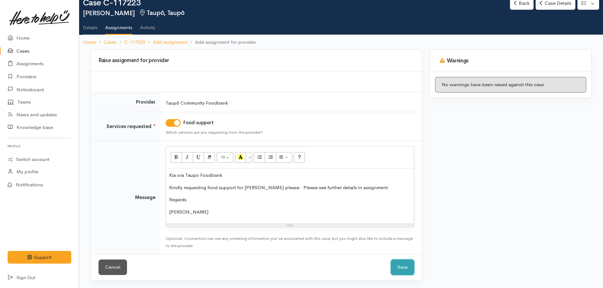
click at [399, 268] on button "Save" at bounding box center [402, 267] width 23 height 16
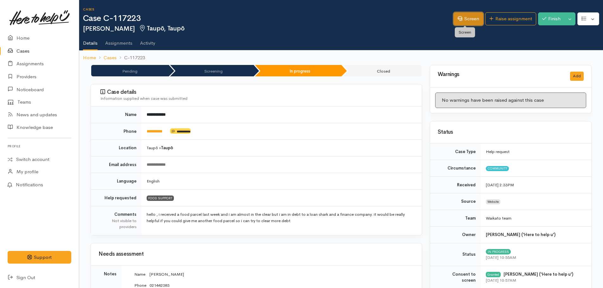
click at [464, 18] on link "Screen" at bounding box center [469, 18] width 30 height 13
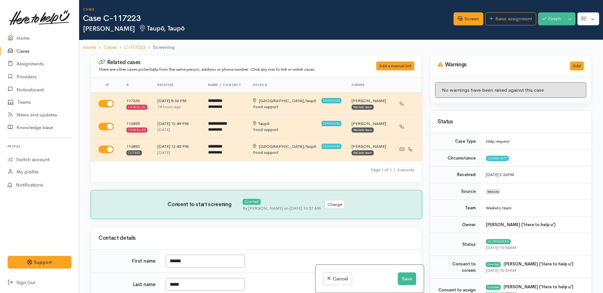
select select "7"
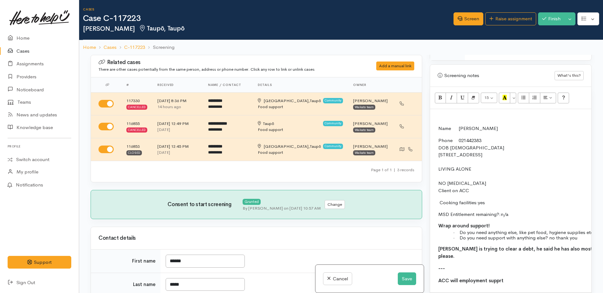
scroll to position [475, 0]
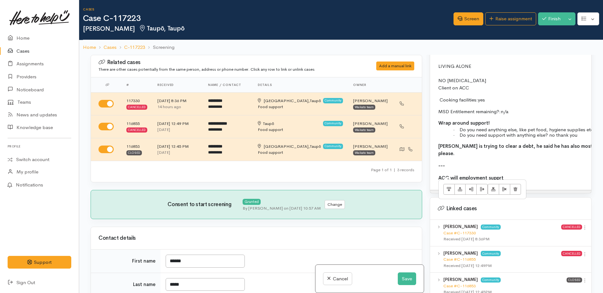
click at [508, 174] on p "ACC will employment supprt" at bounding box center [579, 177] width 282 height 7
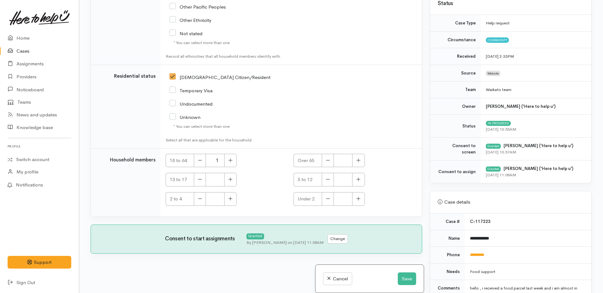
scroll to position [127, 0]
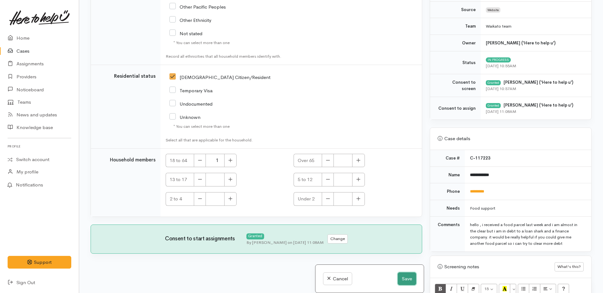
click at [412, 277] on button "Save" at bounding box center [407, 278] width 18 height 13
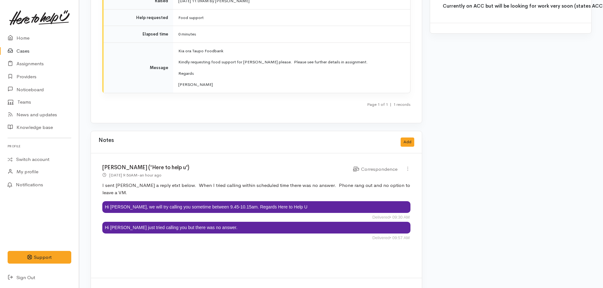
scroll to position [823, 0]
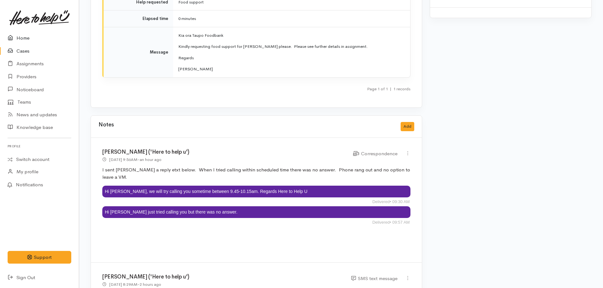
click at [21, 38] on link "Home" at bounding box center [39, 38] width 79 height 13
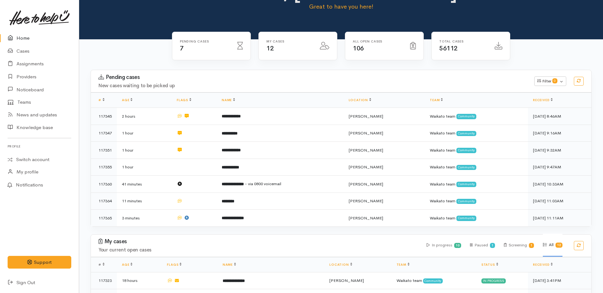
scroll to position [32, 0]
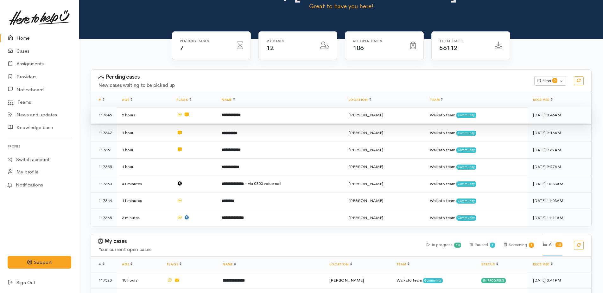
click at [236, 113] on b "**********" at bounding box center [231, 115] width 19 height 4
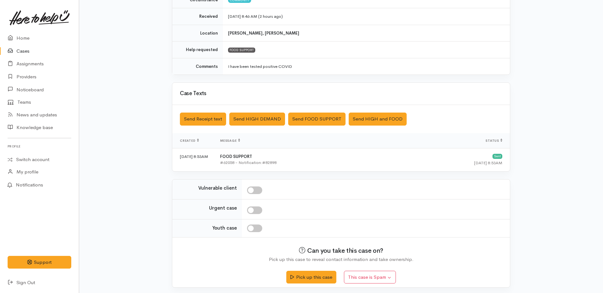
scroll to position [105, 0]
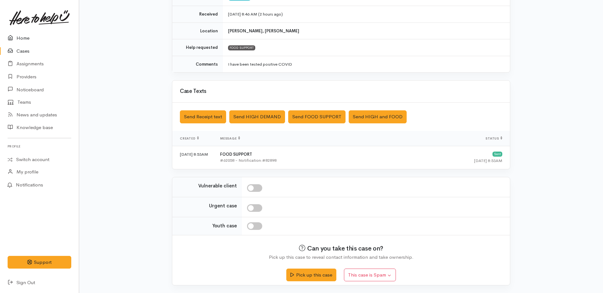
click at [24, 38] on link "Home" at bounding box center [39, 38] width 79 height 13
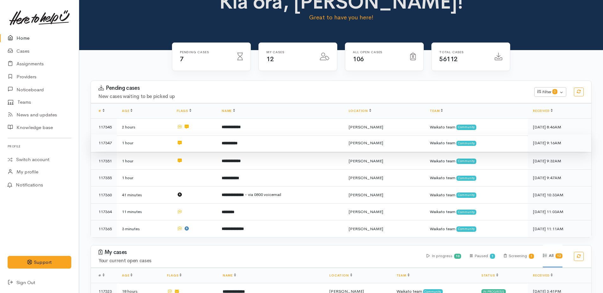
scroll to position [32, 0]
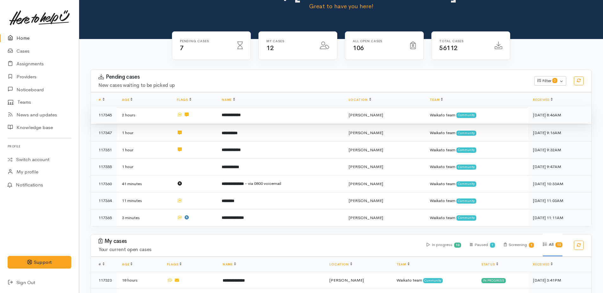
click at [236, 114] on b "**********" at bounding box center [231, 115] width 19 height 4
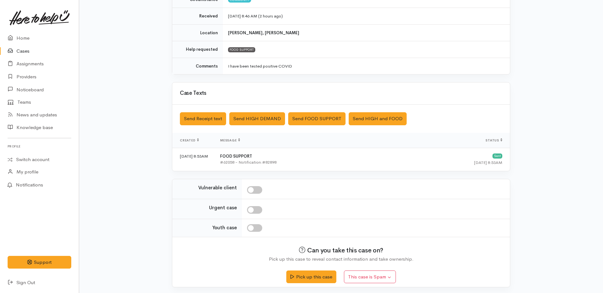
scroll to position [105, 0]
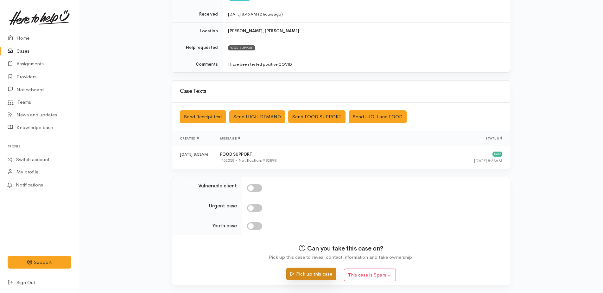
click at [319, 275] on button "Pick up this case" at bounding box center [311, 273] width 50 height 13
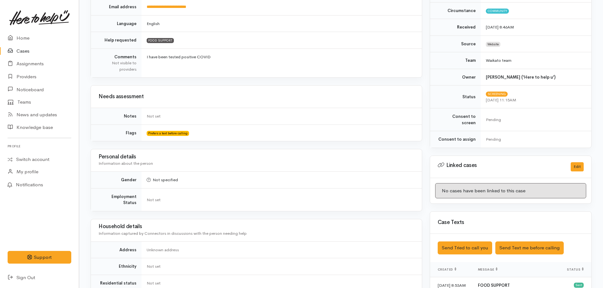
scroll to position [95, 0]
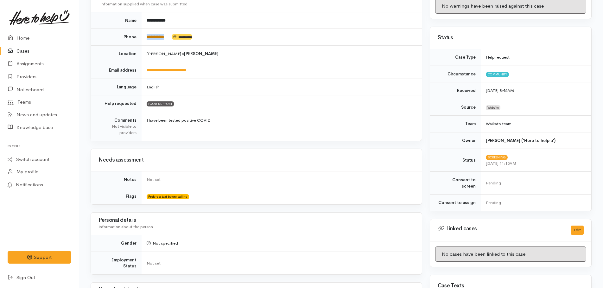
drag, startPoint x: 172, startPoint y: 35, endPoint x: 147, endPoint y: 37, distance: 25.2
click at [147, 37] on td "**********" at bounding box center [282, 37] width 280 height 17
drag, startPoint x: 147, startPoint y: 37, endPoint x: 150, endPoint y: 39, distance: 4.0
drag, startPoint x: 150, startPoint y: 39, endPoint x: 396, endPoint y: 103, distance: 254.0
click at [396, 103] on td "FOOD SUPPORT" at bounding box center [282, 103] width 280 height 17
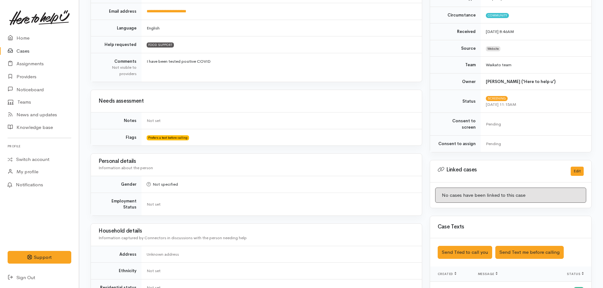
scroll to position [285, 0]
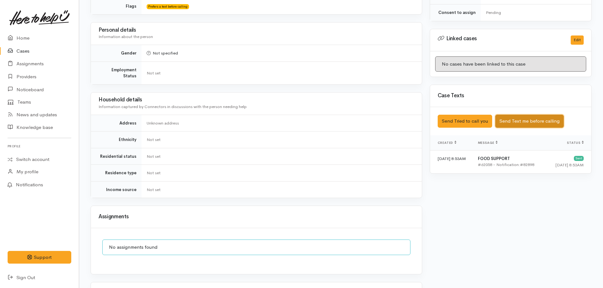
click at [516, 115] on button "Send Text me before calling" at bounding box center [529, 121] width 68 height 13
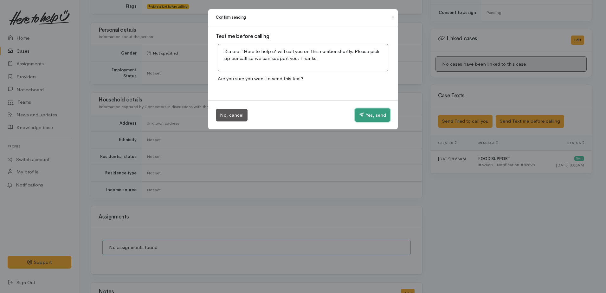
click at [372, 117] on button "Yes, send" at bounding box center [372, 114] width 35 height 13
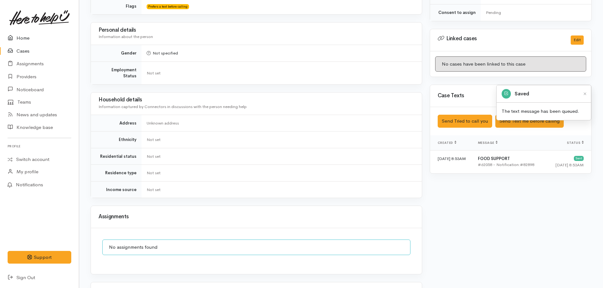
click at [22, 39] on link "Home" at bounding box center [39, 38] width 79 height 13
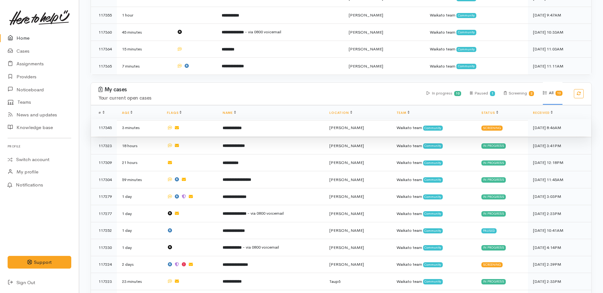
scroll to position [215, 0]
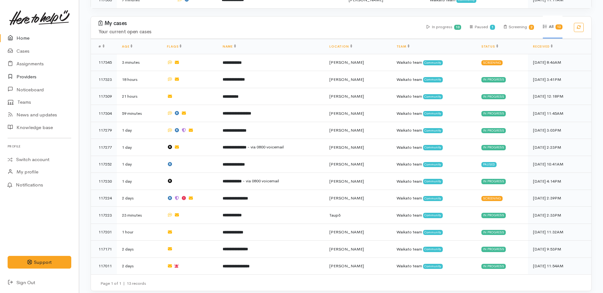
click at [25, 77] on link "Providers" at bounding box center [39, 76] width 79 height 13
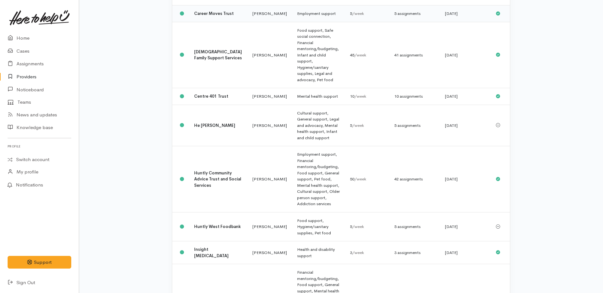
scroll to position [190, 0]
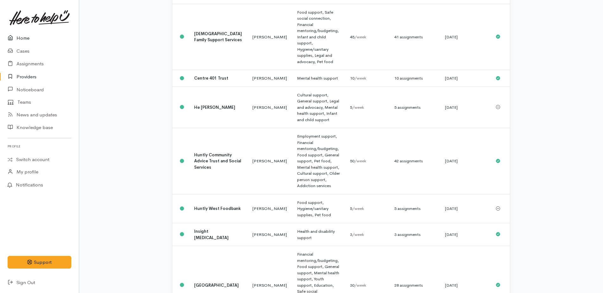
click at [20, 36] on link "Home" at bounding box center [39, 38] width 79 height 13
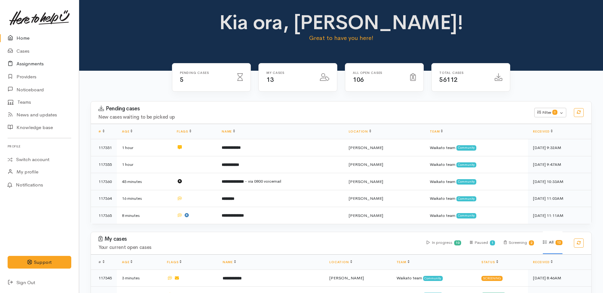
click at [21, 64] on link "Assignments" at bounding box center [39, 63] width 79 height 13
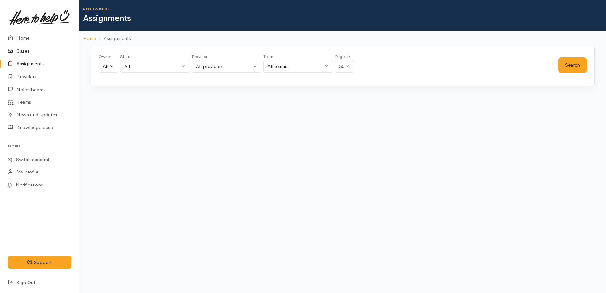
click at [22, 52] on link "Cases" at bounding box center [39, 51] width 79 height 13
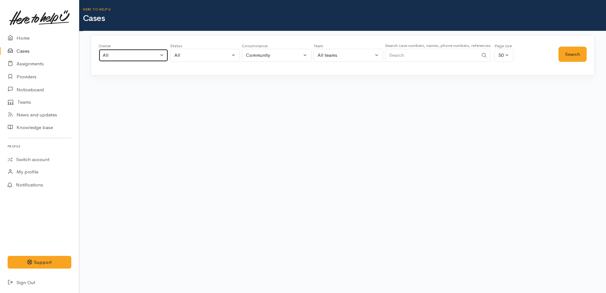
click at [112, 54] on div "All" at bounding box center [131, 55] width 56 height 7
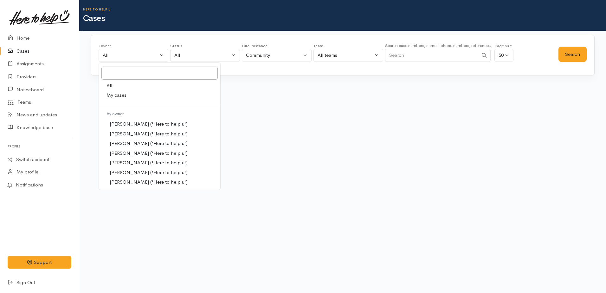
click at [113, 92] on span "My cases" at bounding box center [116, 95] width 20 height 7
select select "1759"
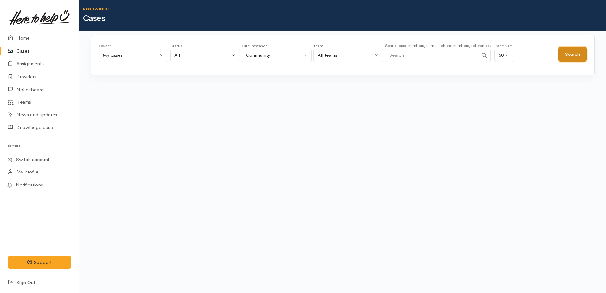
click at [574, 53] on button "Search" at bounding box center [572, 55] width 28 height 16
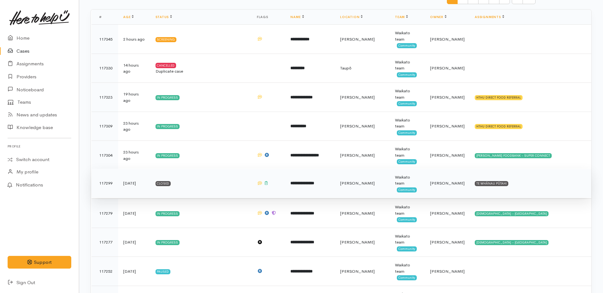
scroll to position [127, 0]
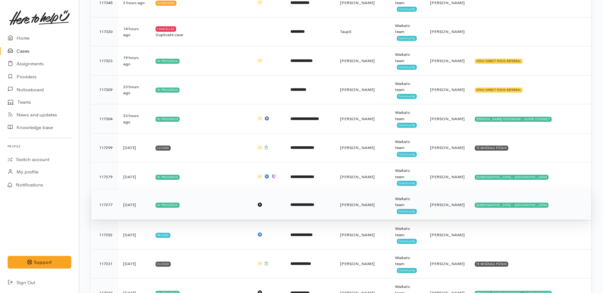
click at [314, 205] on b "**********" at bounding box center [302, 204] width 24 height 4
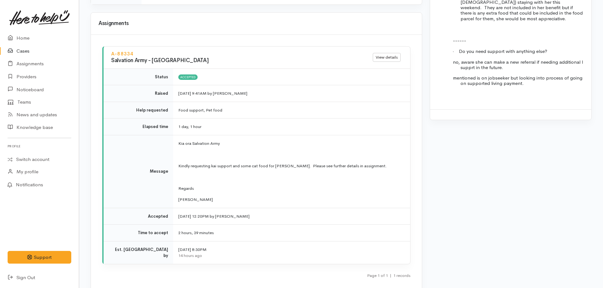
scroll to position [752, 0]
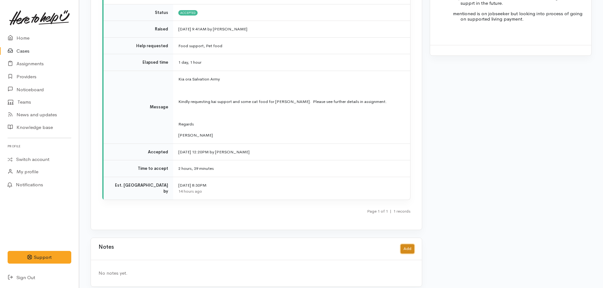
click at [408, 244] on button "Add" at bounding box center [408, 248] width 14 height 9
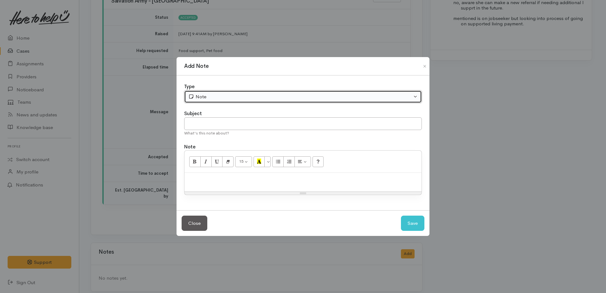
drag, startPoint x: 214, startPoint y: 98, endPoint x: 213, endPoint y: 105, distance: 7.0
click at [214, 98] on div "Note" at bounding box center [300, 96] width 224 height 7
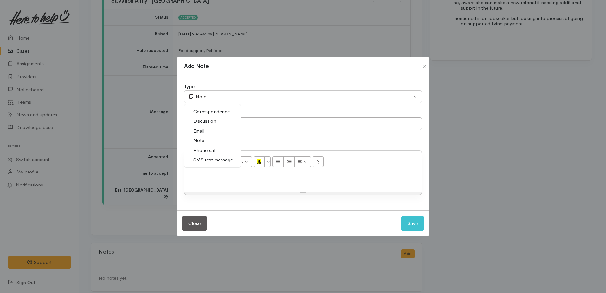
click at [203, 151] on span "Phone call" at bounding box center [204, 150] width 23 height 7
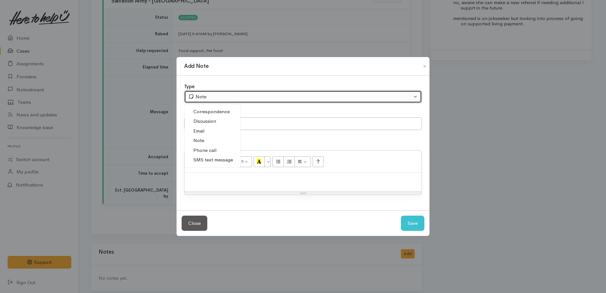
select select "3"
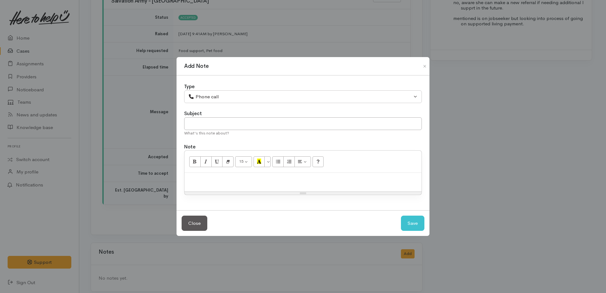
click at [211, 178] on p at bounding box center [302, 179] width 231 height 7
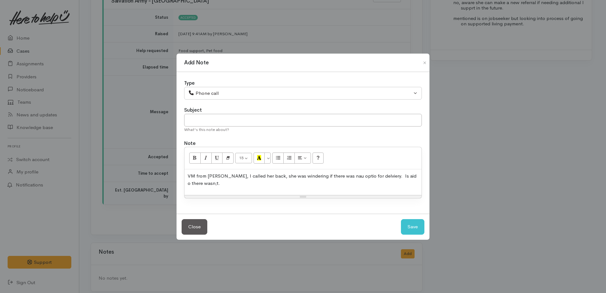
drag, startPoint x: 285, startPoint y: 174, endPoint x: 286, endPoint y: 177, distance: 3.4
drag, startPoint x: 332, startPoint y: 178, endPoint x: 288, endPoint y: 175, distance: 43.8
click at [288, 175] on p "VM from Alani, I called her back, she was wandering if there was nau optio for …" at bounding box center [302, 179] width 231 height 14
drag, startPoint x: 281, startPoint y: 175, endPoint x: 285, endPoint y: 175, distance: 3.5
click at [285, 175] on p "VM from Alani, I called her back, she was wandering if there was nau optio for …" at bounding box center [302, 179] width 231 height 14
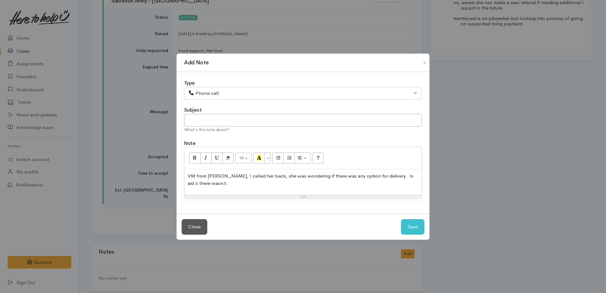
click at [383, 174] on p "VM from Alani, I called her back, she was wondering if there was any option for…" at bounding box center [302, 179] width 231 height 14
click at [391, 175] on p "VM from Alani, I called her back, she was wondering if there was any option for…" at bounding box center [302, 179] width 231 height 14
click at [218, 185] on p "VM from Alani, I called her back, she was wondering if there was any option for…" at bounding box center [302, 179] width 231 height 14
click at [335, 183] on p "VM from Alani, I called her back, she was wondering if there was any option for…" at bounding box center [302, 179] width 231 height 14
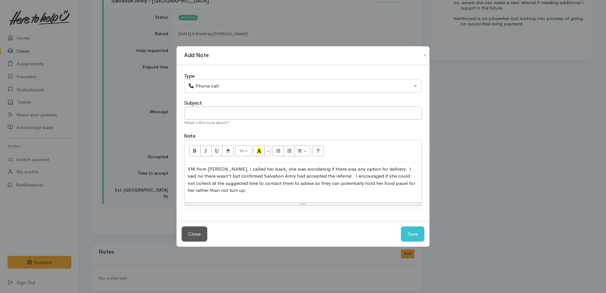
click at [264, 175] on p "VM from Alani, I called her back, she was wondering if there was any option for…" at bounding box center [302, 179] width 231 height 29
click at [412, 234] on button "Save" at bounding box center [412, 234] width 23 height 16
select select "1"
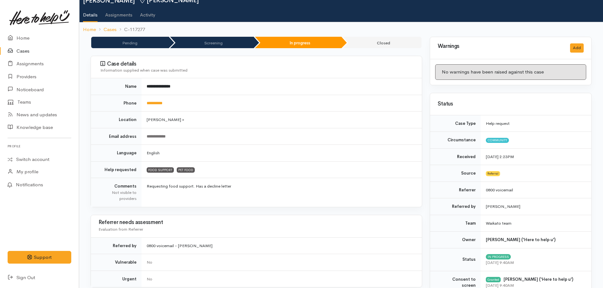
scroll to position [0, 0]
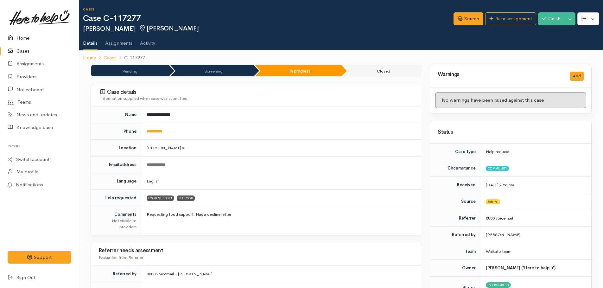
click at [20, 38] on link "Home" at bounding box center [39, 38] width 79 height 13
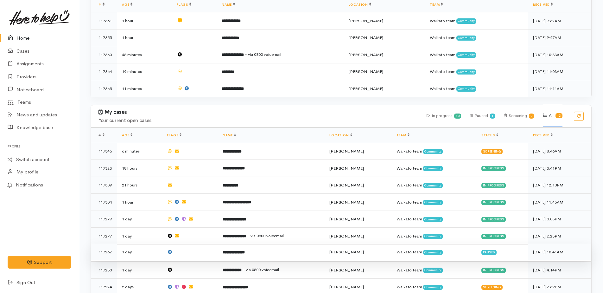
scroll to position [215, 0]
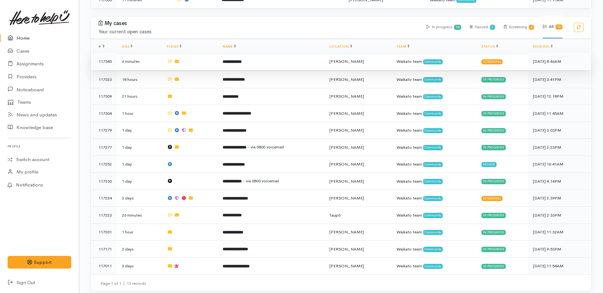
click at [242, 60] on b "**********" at bounding box center [232, 62] width 19 height 4
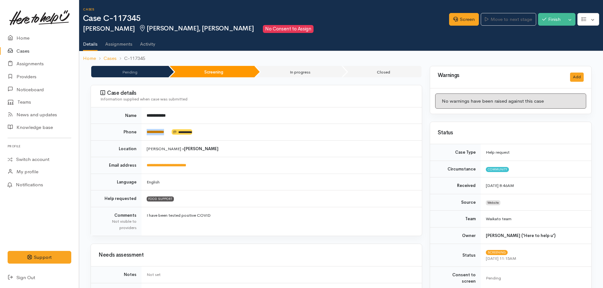
drag, startPoint x: 172, startPoint y: 130, endPoint x: 148, endPoint y: 130, distance: 24.4
click at [148, 130] on td "**********" at bounding box center [282, 132] width 280 height 17
drag, startPoint x: 148, startPoint y: 130, endPoint x: 151, endPoint y: 132, distance: 4.4
copy td "**********"
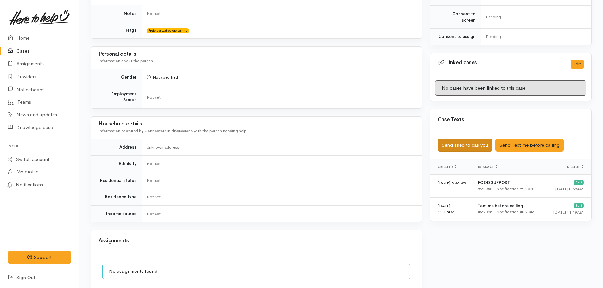
scroll to position [329, 0]
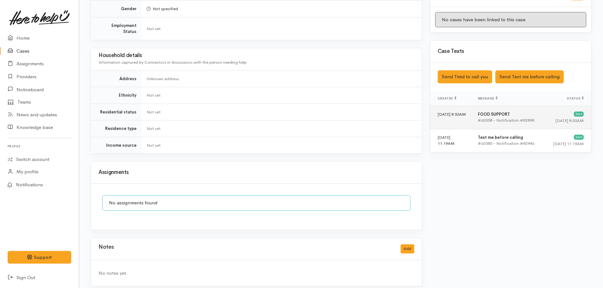
click at [493, 117] on div "#62058 - Notification:#82898" at bounding box center [509, 120] width 62 height 6
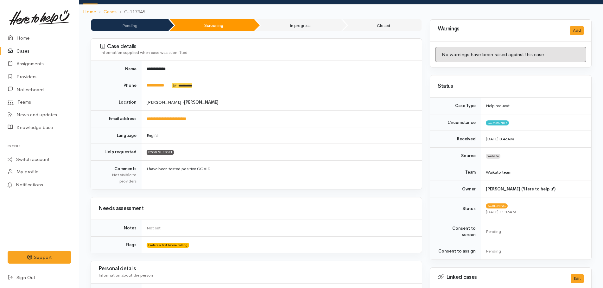
scroll to position [0, 0]
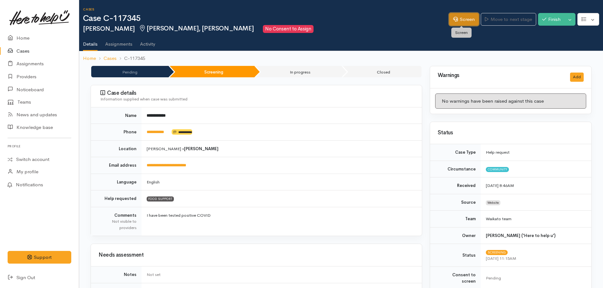
click at [458, 23] on link "Screen" at bounding box center [464, 19] width 30 height 13
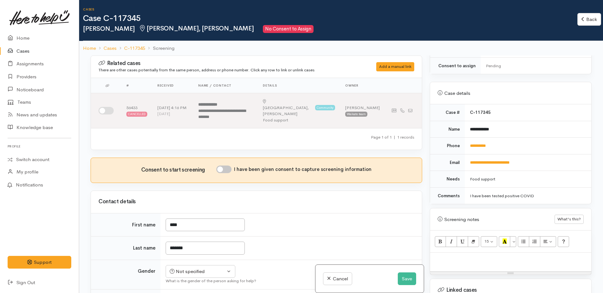
scroll to position [317, 0]
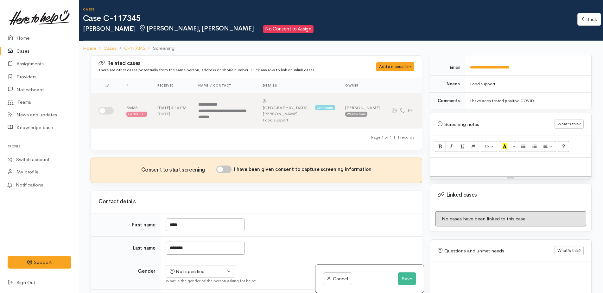
click at [477, 162] on div at bounding box center [510, 166] width 161 height 19
paste div
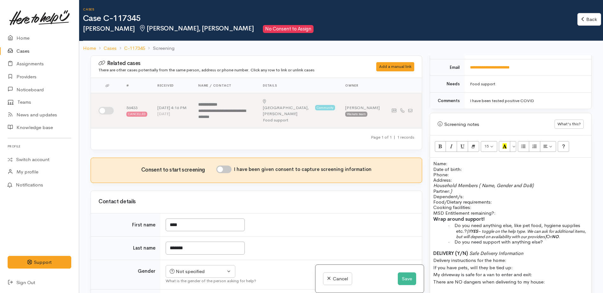
scroll to position [10, 0]
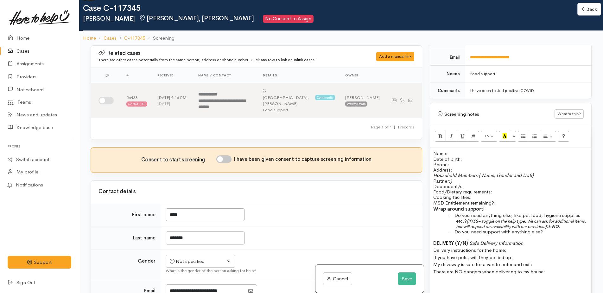
drag, startPoint x: 433, startPoint y: 235, endPoint x: 555, endPoint y: 265, distance: 125.3
click at [555, 265] on p "DELIVERY (Y/N) Safe Delivery Information Delivery instructions for the home: If…" at bounding box center [510, 257] width 155 height 36
click at [580, 260] on p "DELIVERY (Y/N) Safe Delivery Information Delivery instructions for the home: If…" at bounding box center [510, 257] width 155 height 36
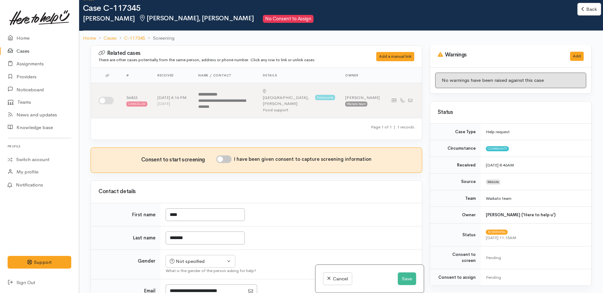
scroll to position [0, 0]
click at [409, 280] on button "Save" at bounding box center [407, 278] width 18 height 13
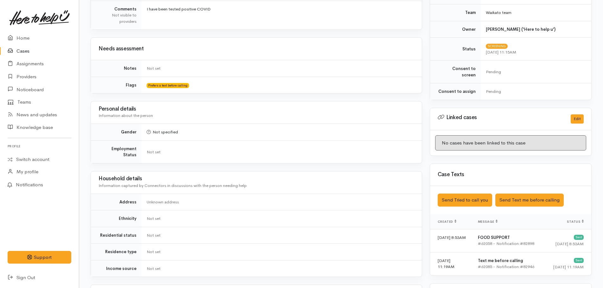
scroll to position [222, 0]
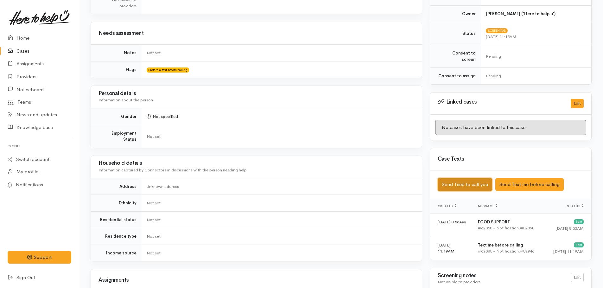
click at [466, 181] on button "Send Tried to call you" at bounding box center [465, 184] width 54 height 13
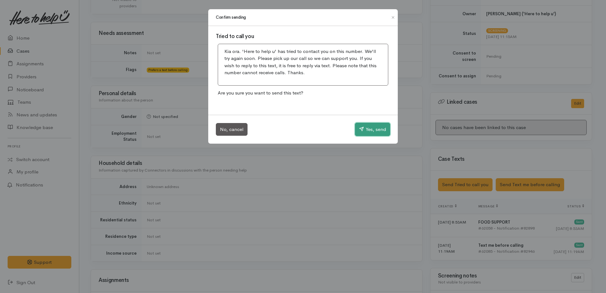
drag, startPoint x: 369, startPoint y: 130, endPoint x: 362, endPoint y: 130, distance: 6.7
click at [368, 130] on button "Yes, send" at bounding box center [372, 129] width 35 height 13
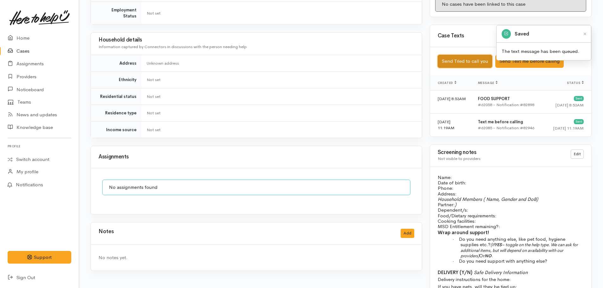
scroll to position [348, 0]
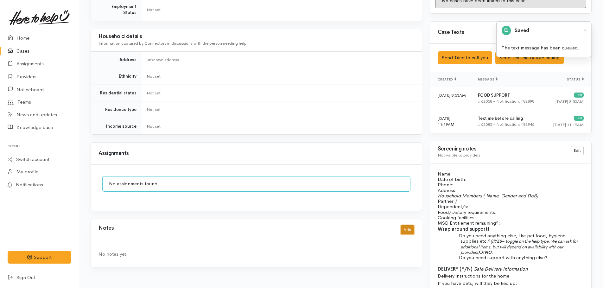
click at [409, 225] on button "Add" at bounding box center [408, 229] width 14 height 9
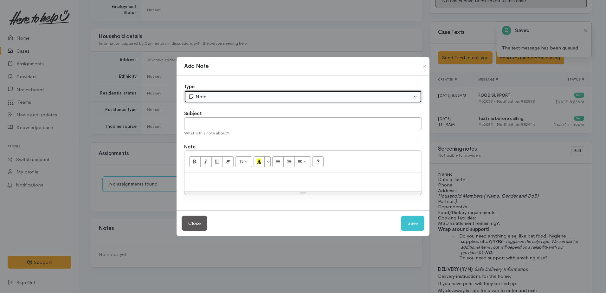
click at [220, 98] on div "Note" at bounding box center [300, 96] width 224 height 7
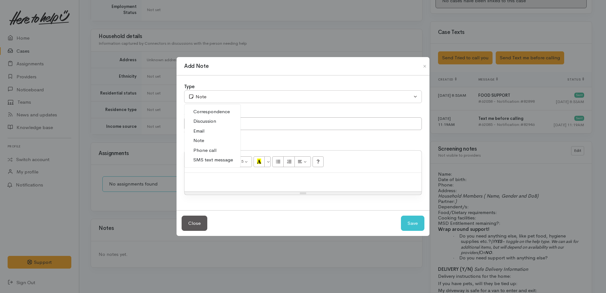
click at [206, 150] on span "Phone call" at bounding box center [204, 150] width 23 height 7
select select "3"
click at [211, 171] on div "15 8 9 10 11 12 14 18 24 36 Background Color Transparent Select #ffff00 Text Co…" at bounding box center [302, 161] width 237 height 22
click at [212, 182] on p at bounding box center [302, 179] width 231 height 7
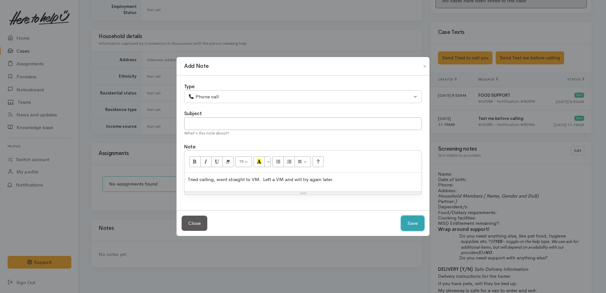
click at [418, 223] on button "Save" at bounding box center [412, 223] width 23 height 16
select select "1"
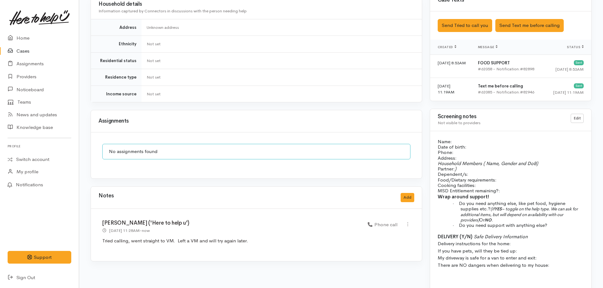
scroll to position [411, 0]
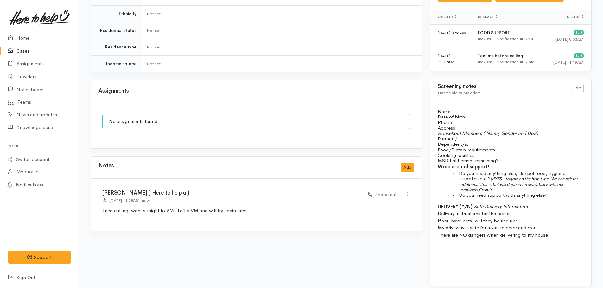
click at [445, 244] on p at bounding box center [511, 247] width 146 height 7
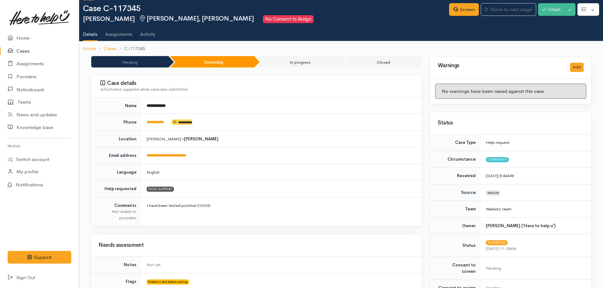
scroll to position [0, 0]
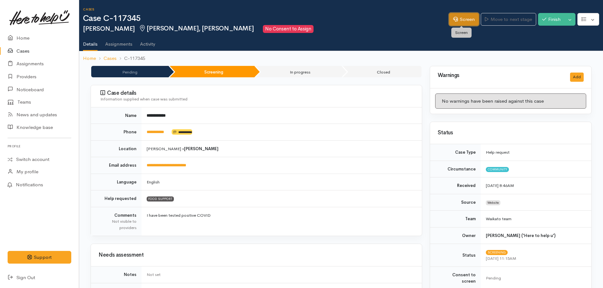
click at [459, 24] on link "Screen" at bounding box center [464, 19] width 30 height 13
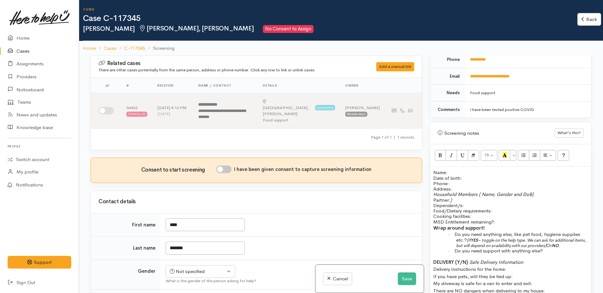
scroll to position [319, 0]
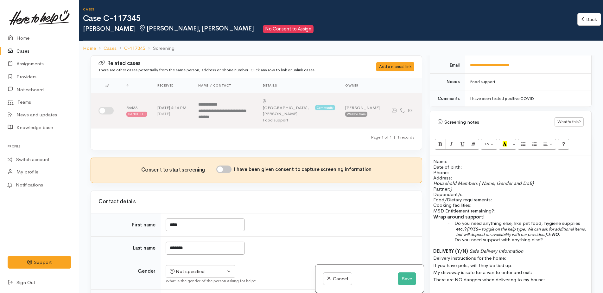
click at [432, 155] on div "Name: Date of birth: Phone:   Address:   Household Members ( Name, Gender and D…" at bounding box center [510, 235] width 161 height 160
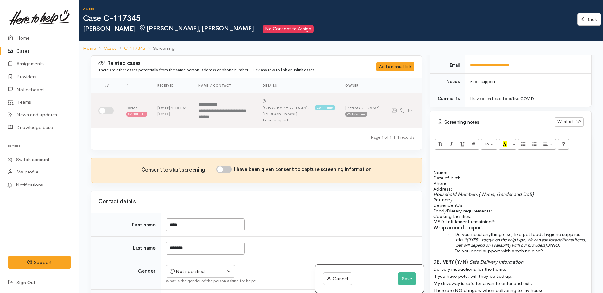
click at [434, 158] on p at bounding box center [510, 160] width 155 height 5
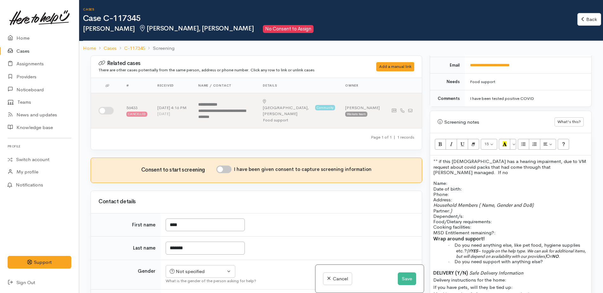
click at [508, 162] on span "** if this lady has a hearing impairment, due to VM request about covid packs t…" at bounding box center [509, 166] width 153 height 17
click at [560, 162] on p "** if this lady has a hearing impairment, due to VM request about covid packs t…" at bounding box center [510, 166] width 155 height 16
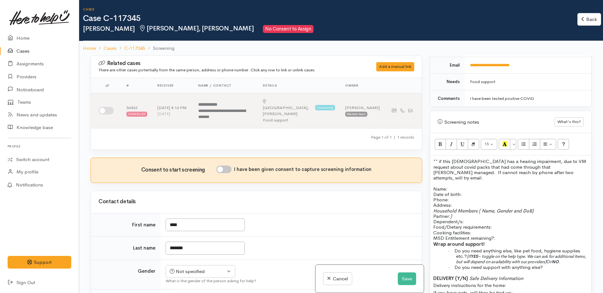
click at [537, 168] on p "** if this lady has a hearing impairment, due to VM request about covid packs t…" at bounding box center [510, 169] width 155 height 22
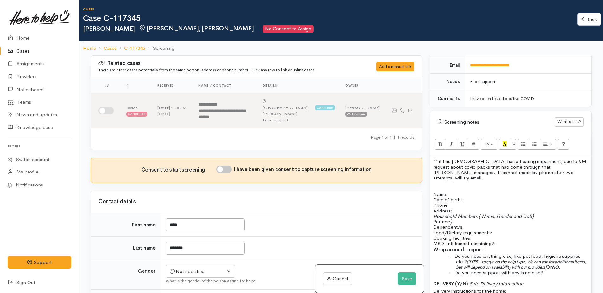
click at [438, 158] on span "** if this lady has a hearing impairment, due to VM request about covid packs t…" at bounding box center [509, 169] width 153 height 22
click at [509, 166] on span "** ?? if this lady has a hearing impairment, due to VM request about covid pack…" at bounding box center [508, 169] width 150 height 22
click at [410, 274] on button "Save" at bounding box center [407, 278] width 18 height 13
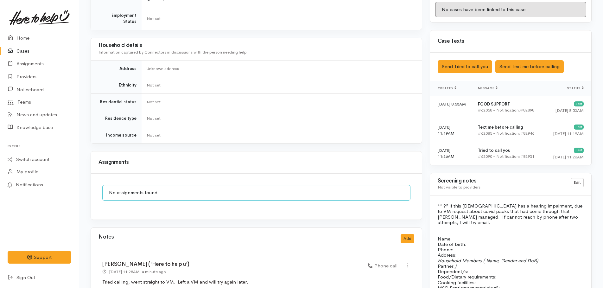
scroll to position [443, 0]
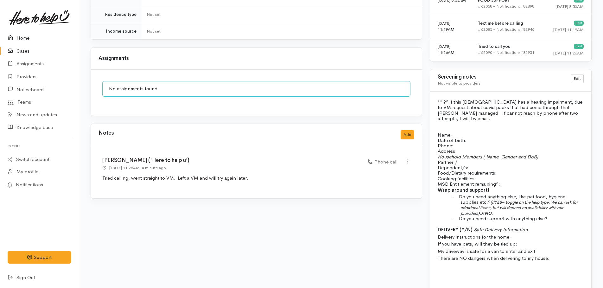
click at [24, 37] on link "Home" at bounding box center [39, 38] width 79 height 13
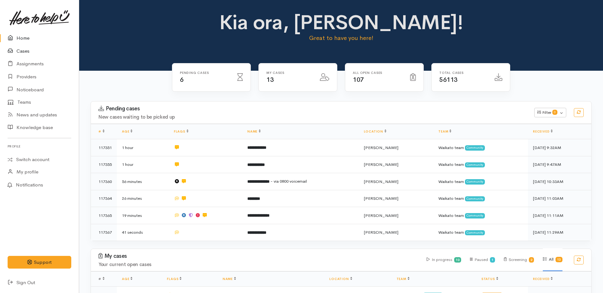
click at [24, 51] on link "Cases" at bounding box center [39, 51] width 79 height 13
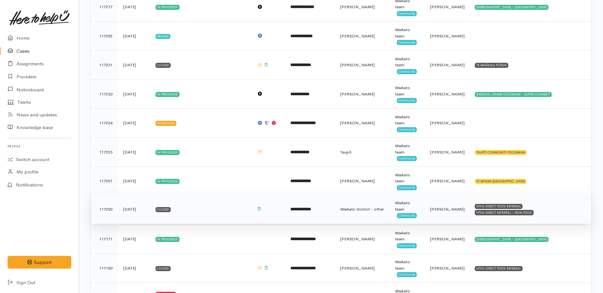
scroll to position [348, 0]
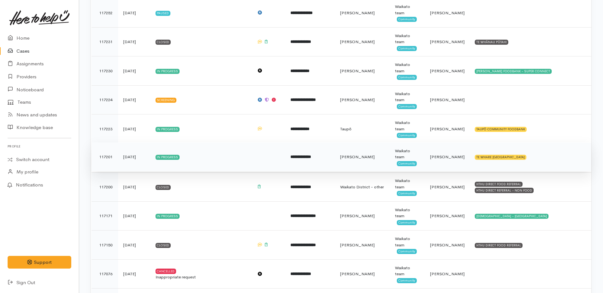
click at [307, 157] on b "**********" at bounding box center [300, 157] width 21 height 4
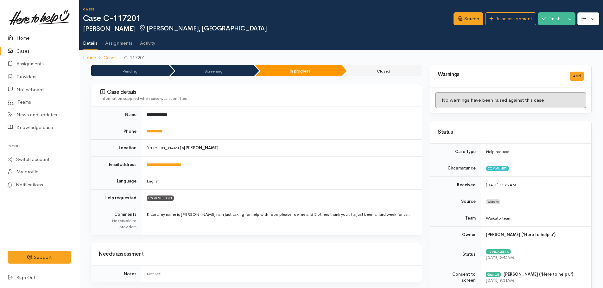
click at [22, 38] on link "Home" at bounding box center [39, 38] width 79 height 13
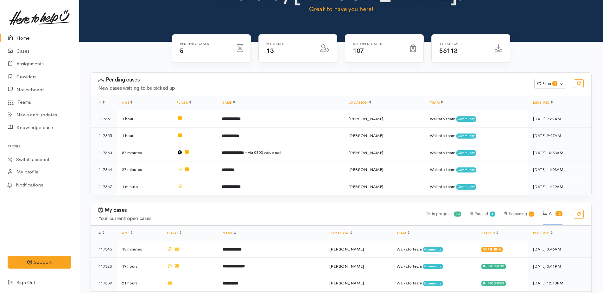
scroll to position [127, 0]
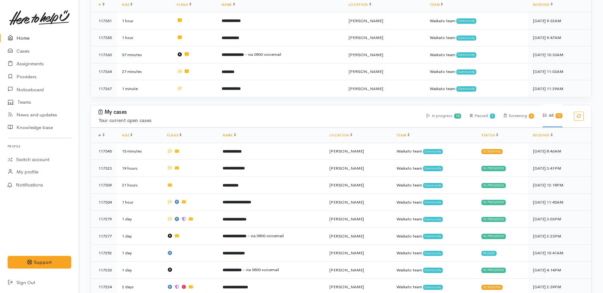
click at [24, 36] on link "Home" at bounding box center [39, 38] width 79 height 13
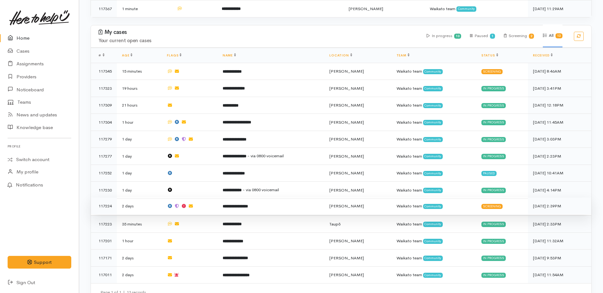
scroll to position [215, 0]
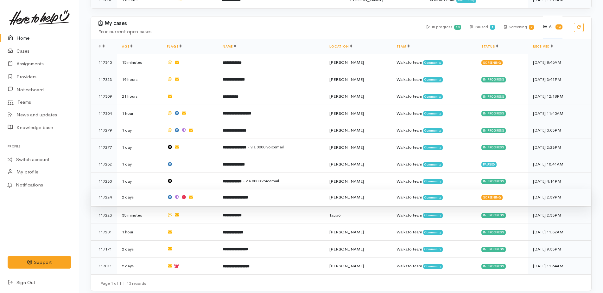
click at [243, 195] on b "**********" at bounding box center [235, 197] width 25 height 4
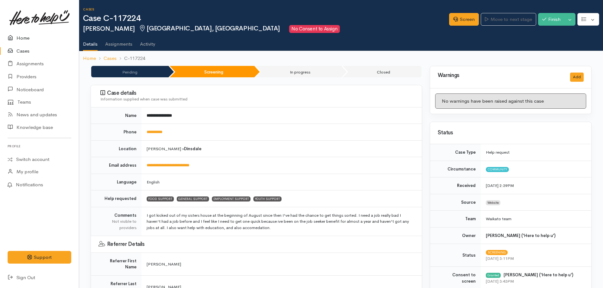
click at [22, 39] on link "Home" at bounding box center [39, 38] width 79 height 13
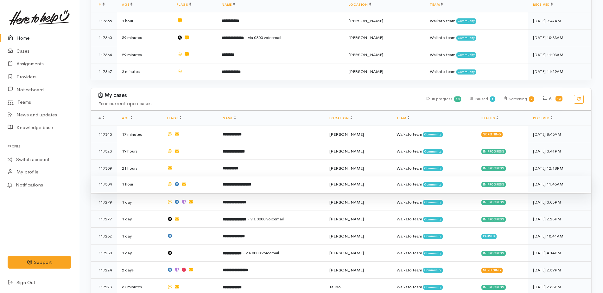
scroll to position [199, 0]
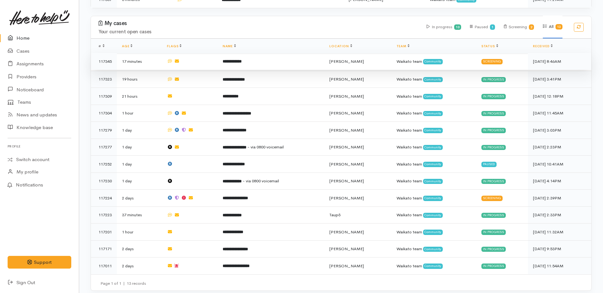
click at [235, 61] on b "**********" at bounding box center [232, 61] width 19 height 4
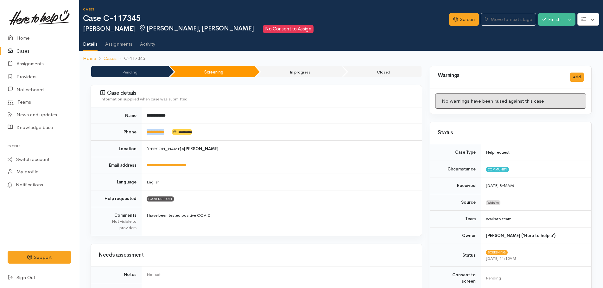
drag, startPoint x: 173, startPoint y: 130, endPoint x: 147, endPoint y: 128, distance: 26.4
click at [147, 128] on td "**********" at bounding box center [282, 132] width 280 height 17
drag, startPoint x: 147, startPoint y: 128, endPoint x: 153, endPoint y: 131, distance: 6.2
copy td "**********"
click at [455, 19] on link "Screen" at bounding box center [464, 19] width 30 height 13
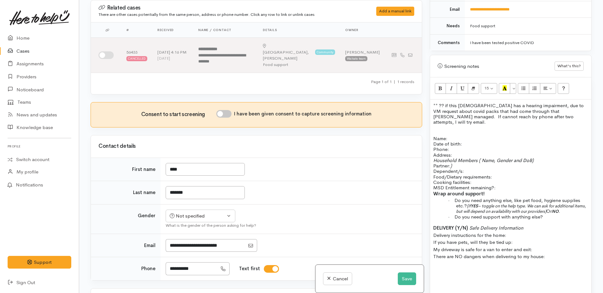
scroll to position [298, 0]
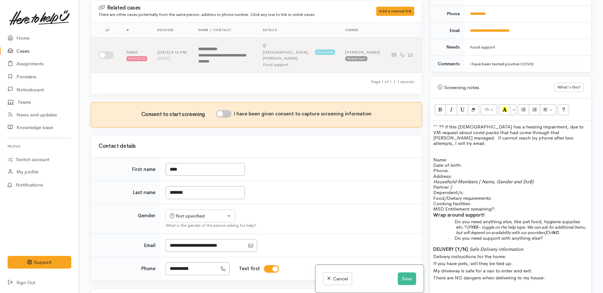
click at [541, 133] on span "** ?? if this lady has a hearing impairment, due to VM request about covid pack…" at bounding box center [508, 135] width 150 height 22
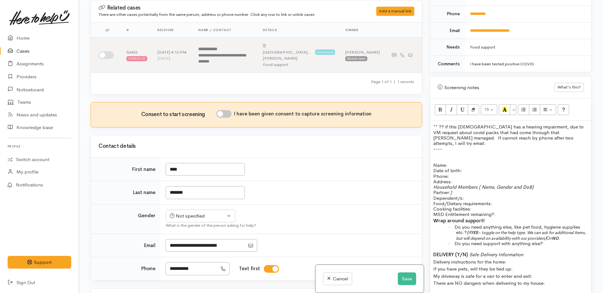
click at [549, 133] on p "** ?? if this lady has a hearing impairment, due to VM request about covid pack…" at bounding box center [510, 135] width 155 height 22
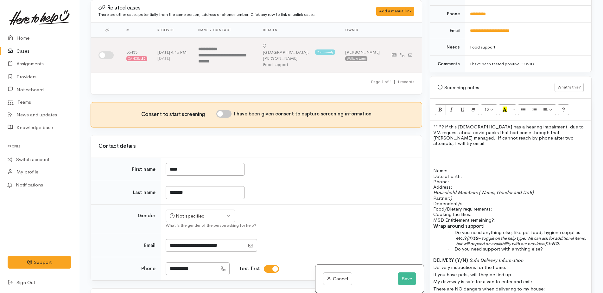
click at [439, 157] on p at bounding box center [510, 159] width 155 height 5
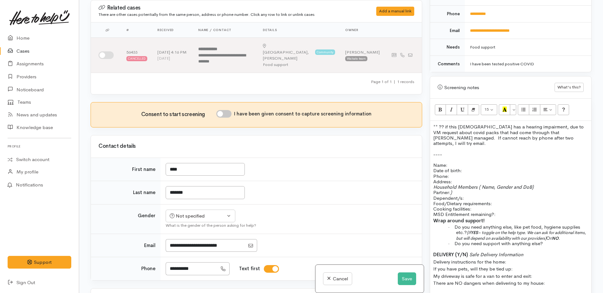
click at [464, 162] on p "Name: Date of birth: Phone:" at bounding box center [510, 170] width 155 height 16
click at [451, 157] on p at bounding box center [510, 159] width 155 height 5
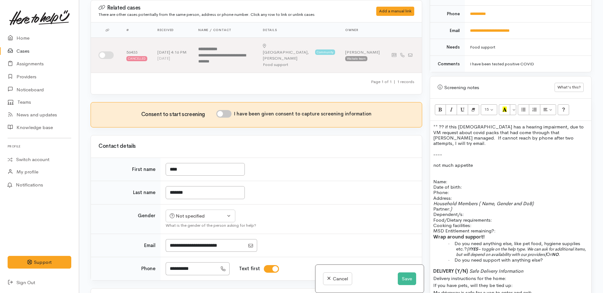
click at [487, 162] on p "not much appetite" at bounding box center [510, 164] width 155 height 5
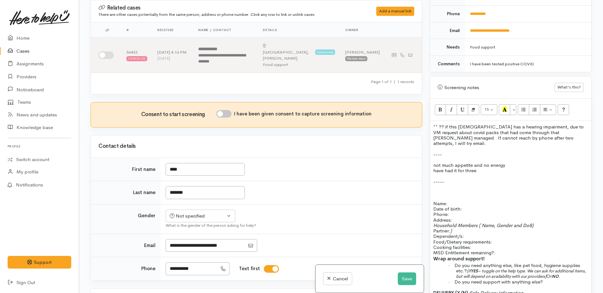
click at [441, 189] on p at bounding box center [510, 191] width 155 height 5
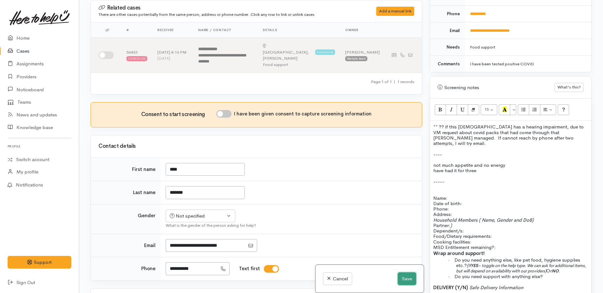
click at [401, 275] on button "Save" at bounding box center [407, 278] width 18 height 13
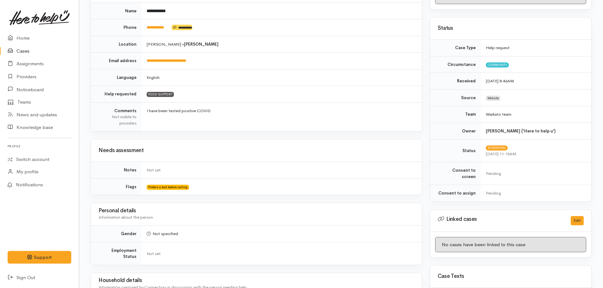
scroll to position [95, 0]
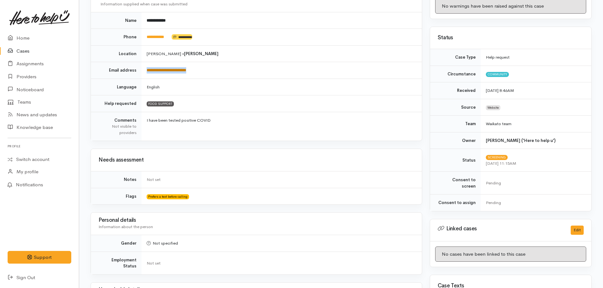
drag, startPoint x: 205, startPoint y: 69, endPoint x: 147, endPoint y: 68, distance: 57.6
click at [147, 68] on td "**********" at bounding box center [282, 70] width 280 height 17
copy link "**********"
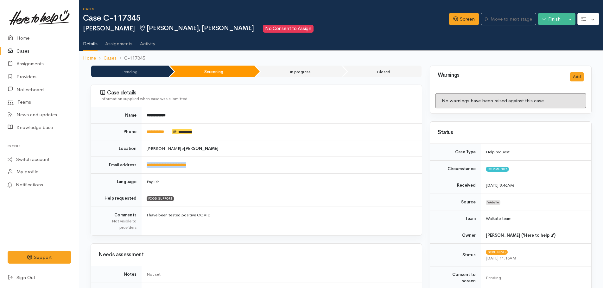
scroll to position [0, 0]
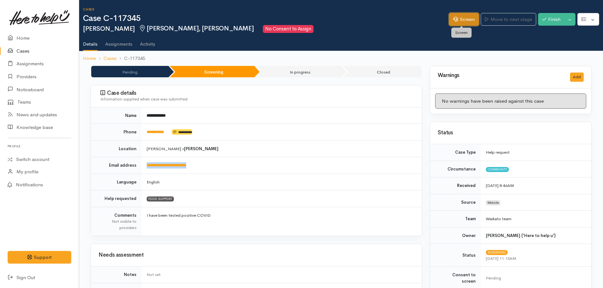
click at [468, 17] on link "Screen" at bounding box center [464, 19] width 30 height 13
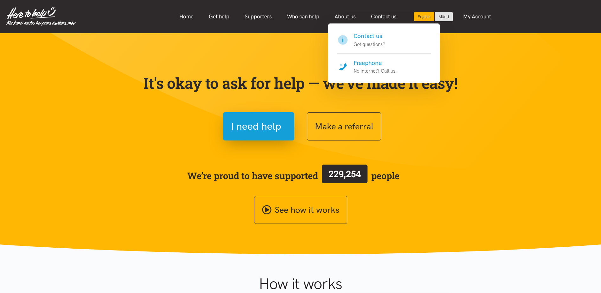
click at [371, 64] on h4 "Freephone" at bounding box center [374, 63] width 43 height 9
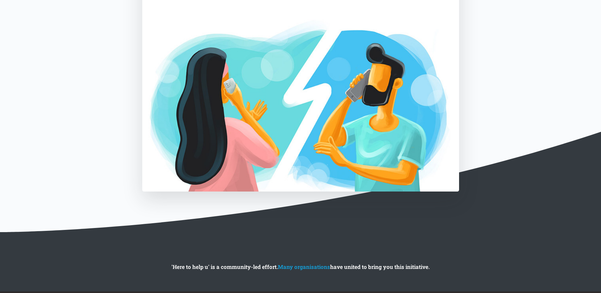
scroll to position [229, 0]
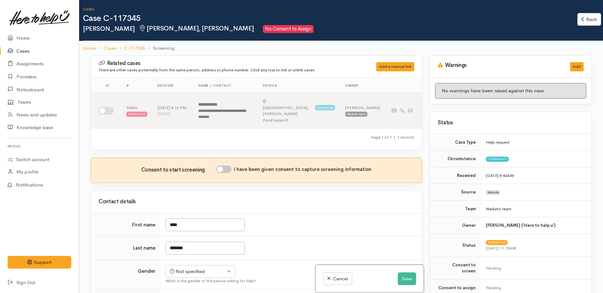
click at [223, 165] on input "I have been given consent to capture screening information" at bounding box center [223, 169] width 15 height 8
checkbox input "true"
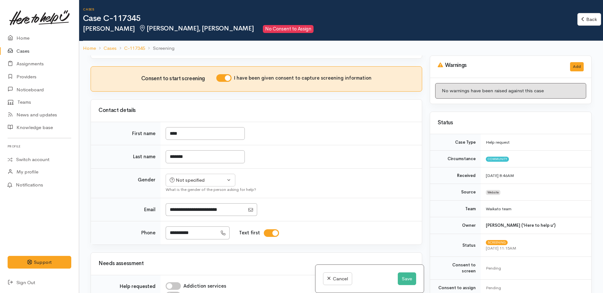
scroll to position [95, 0]
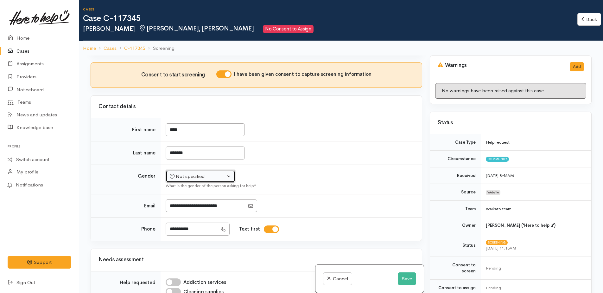
click at [194, 173] on div "Not specified" at bounding box center [198, 176] width 56 height 7
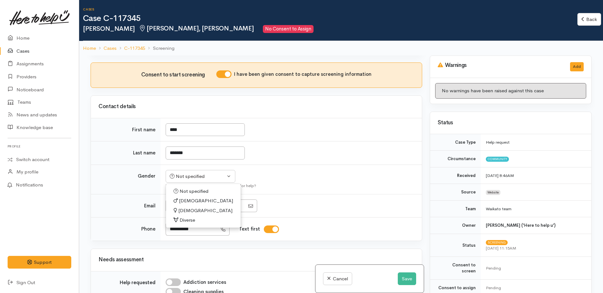
click at [185, 207] on span "Female" at bounding box center [205, 210] width 54 height 7
select select "[DEMOGRAPHIC_DATA]"
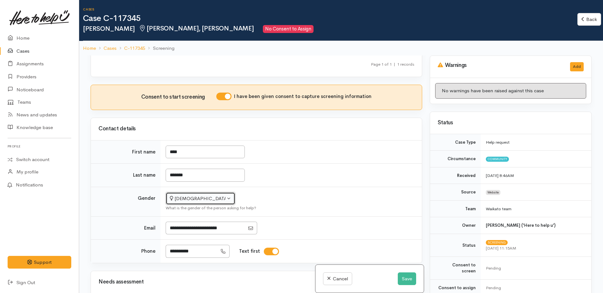
scroll to position [127, 0]
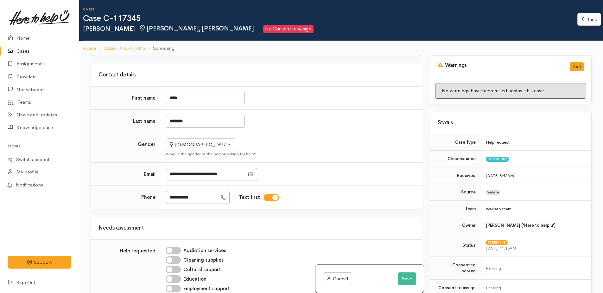
click at [370, 168] on div at bounding box center [290, 174] width 249 height 13
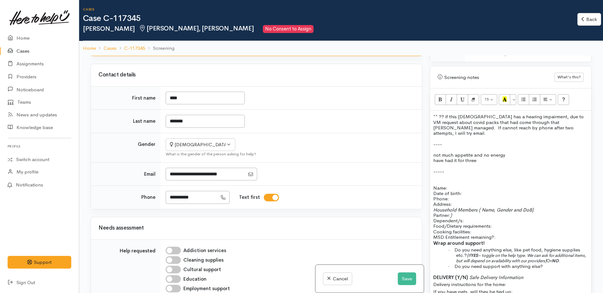
scroll to position [317, 0]
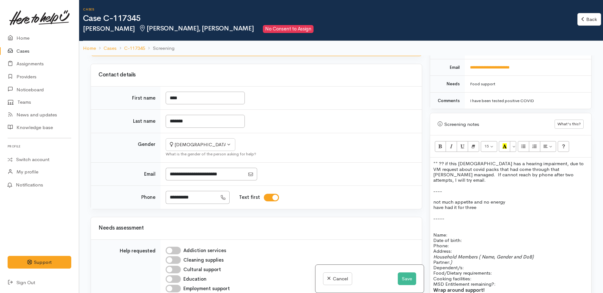
click at [552, 182] on p at bounding box center [510, 184] width 155 height 5
click at [547, 168] on p "** ?? if this lady has a hearing impairment, due to VM request about covid pack…" at bounding box center [510, 172] width 155 height 22
drag, startPoint x: 433, startPoint y: 188, endPoint x: 494, endPoint y: 198, distance: 62.0
click at [494, 198] on div "** ?? if this lady has a hearing impairment, due to VM request about covid pack…" at bounding box center [510, 272] width 161 height 231
click at [464, 194] on p at bounding box center [510, 196] width 155 height 5
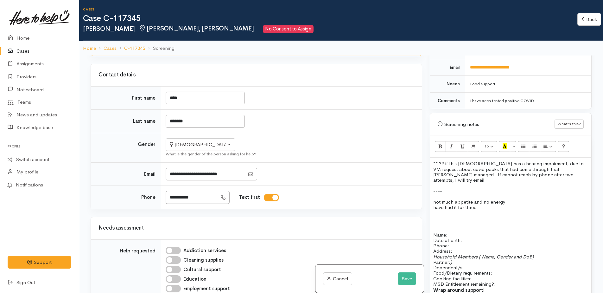
click at [431, 188] on div "** ?? if this lady has a hearing impairment, due to VM request about covid pack…" at bounding box center [510, 272] width 161 height 231
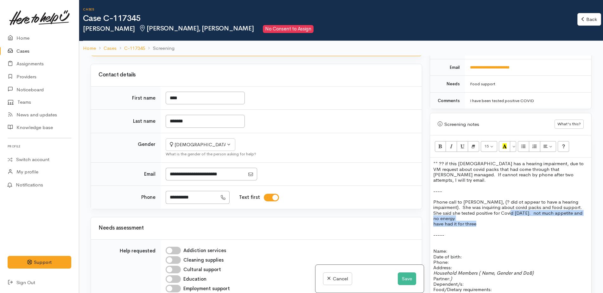
drag, startPoint x: 502, startPoint y: 201, endPoint x: 506, endPoint y: 206, distance: 6.3
click at [506, 206] on div "** ?? if this lady has a hearing impairment, due to VM request about covid pack…" at bounding box center [510, 281] width 161 height 248
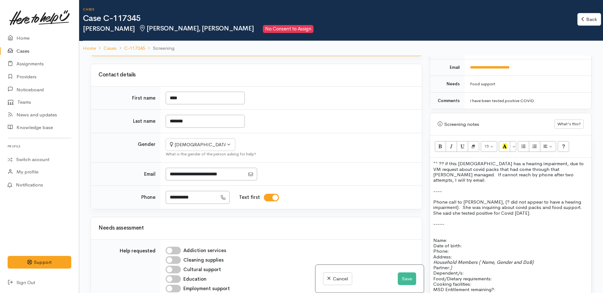
click at [523, 215] on p at bounding box center [510, 217] width 155 height 5
click at [511, 202] on p "Phone call to Lisa, (? did not appear to have a hearing impairment). She was in…" at bounding box center [510, 207] width 155 height 16
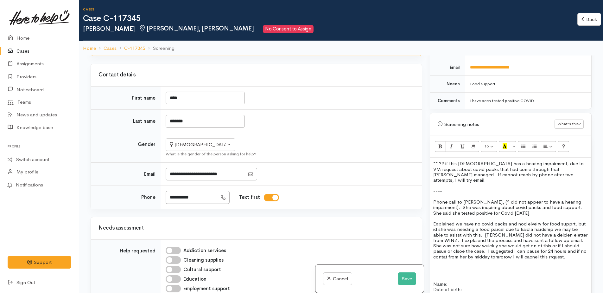
drag, startPoint x: 527, startPoint y: 212, endPoint x: 536, endPoint y: 206, distance: 11.4
click at [536, 215] on p at bounding box center [510, 217] width 155 height 5
click at [570, 220] on span "Explained we have no covid packs and no delivery for food supprt, but id she wa…" at bounding box center [510, 239] width 154 height 39
click at [447, 220] on span "Explained we have no covid packs and no delivery for food support, but id she w…" at bounding box center [510, 239] width 154 height 39
drag, startPoint x: 541, startPoint y: 226, endPoint x: 506, endPoint y: 235, distance: 35.5
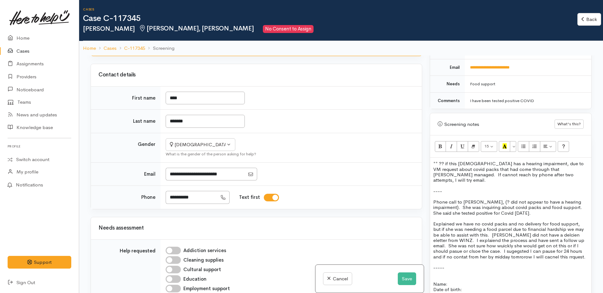
click at [502, 236] on span "Explained we have no covid packs and no delivery for food support, but if she w…" at bounding box center [509, 239] width 152 height 39
click at [576, 259] on p at bounding box center [510, 261] width 155 height 5
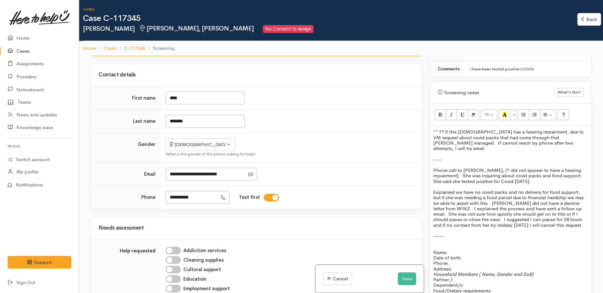
click at [550, 167] on span "Phone call to Lisa, (? did not appear to have a hearing impairment). She was in…" at bounding box center [508, 175] width 150 height 17
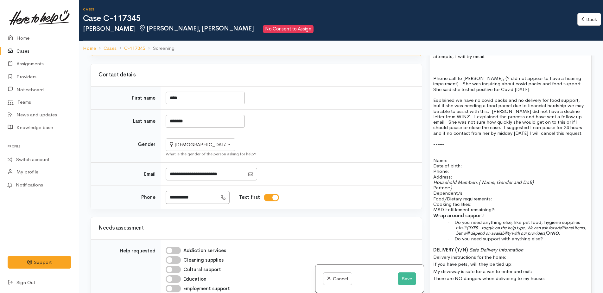
scroll to position [443, 0]
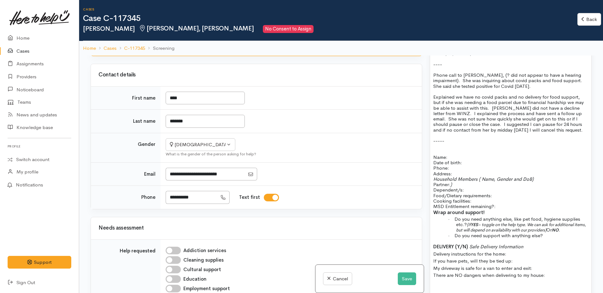
click at [581, 120] on p "Explained we have no covid packs and no delivery for food support, but if she w…" at bounding box center [510, 113] width 155 height 38
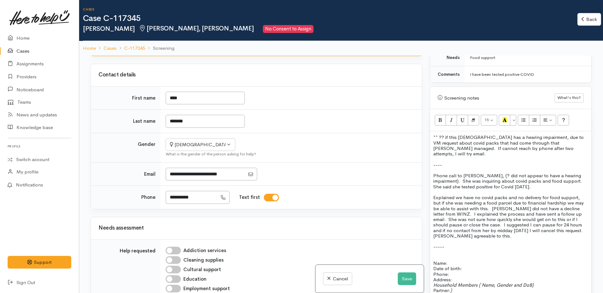
scroll to position [317, 0]
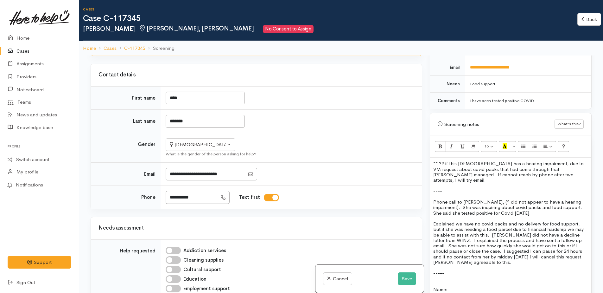
click at [454, 188] on p "----" at bounding box center [510, 190] width 155 height 5
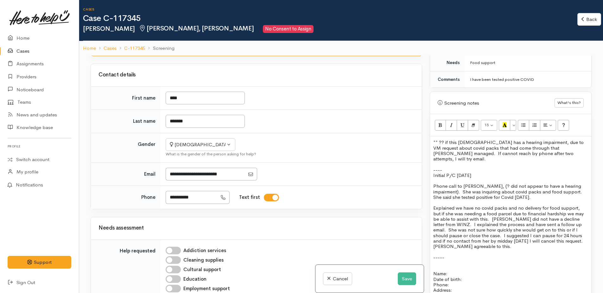
scroll to position [348, 0]
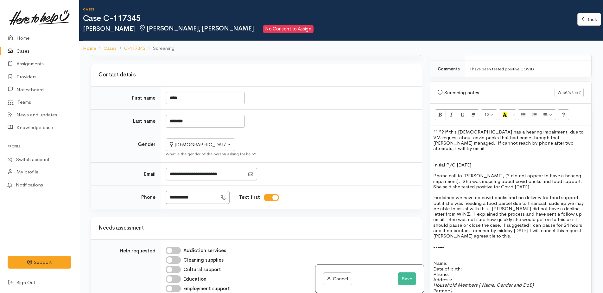
click at [457, 162] on span "Initial P/C 4/9/25" at bounding box center [452, 165] width 38 height 6
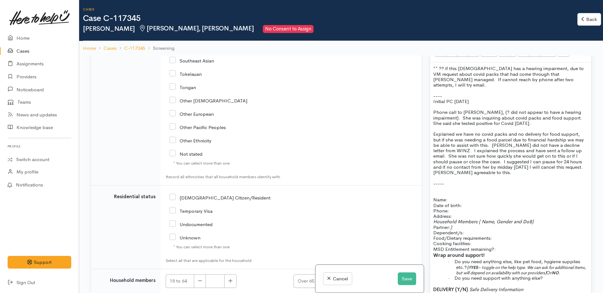
scroll to position [1052, 0]
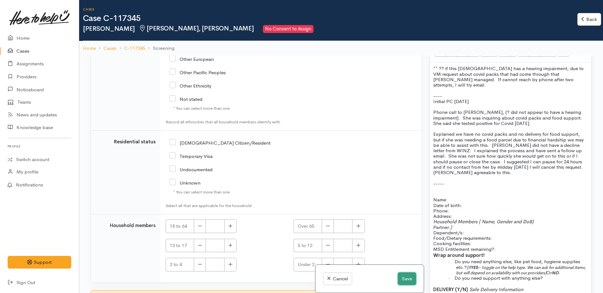
click at [403, 278] on button "Save" at bounding box center [407, 278] width 18 height 13
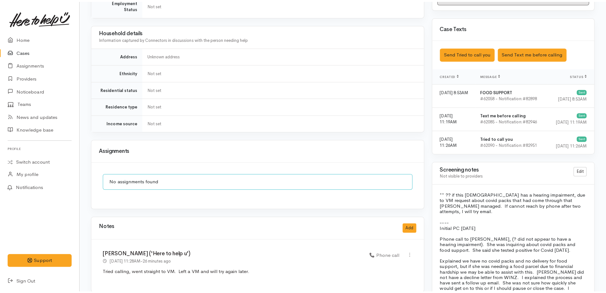
scroll to position [412, 0]
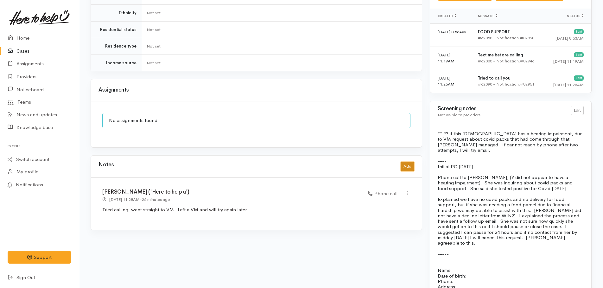
click at [410, 162] on button "Add" at bounding box center [408, 166] width 14 height 9
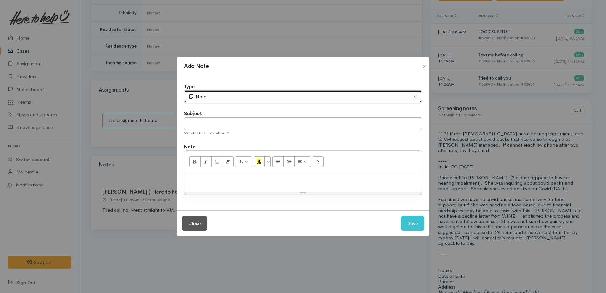
click at [242, 98] on div "Note" at bounding box center [300, 96] width 224 height 7
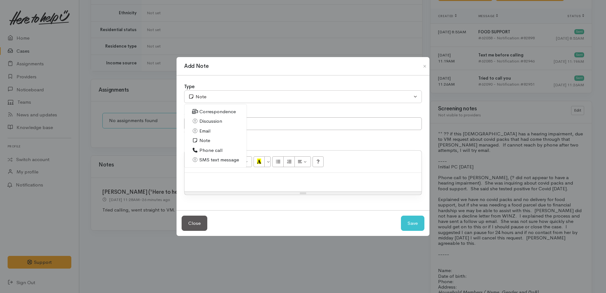
click at [213, 150] on span "Phone call" at bounding box center [210, 150] width 23 height 7
select select "3"
click at [216, 178] on p at bounding box center [302, 179] width 231 height 7
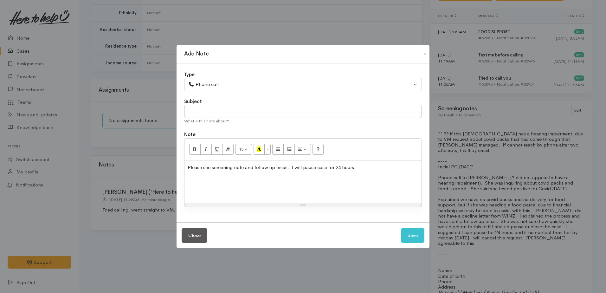
click at [238, 183] on div "Please see screening note and follow up email. I will pause case for 24 hours." at bounding box center [302, 182] width 237 height 43
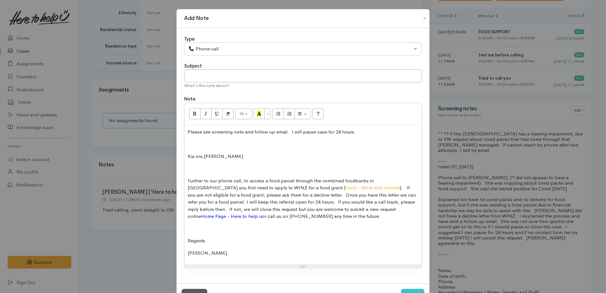
click at [187, 144] on p at bounding box center [302, 143] width 231 height 7
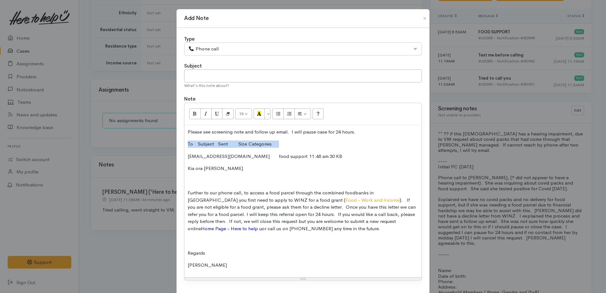
drag, startPoint x: 186, startPoint y: 142, endPoint x: 287, endPoint y: 143, distance: 101.7
click at [287, 143] on div "Please see screening note and follow up email. I will pause case for 24 hours. …" at bounding box center [302, 201] width 237 height 152
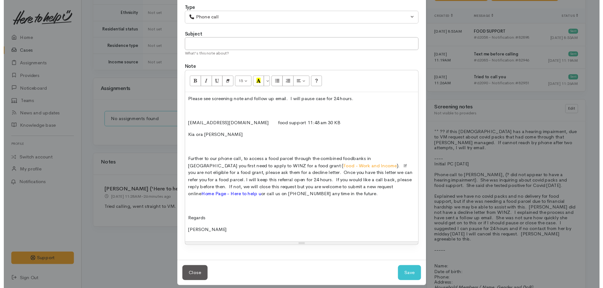
scroll to position [38, 0]
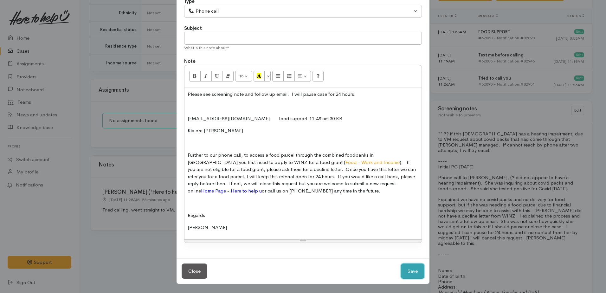
click at [411, 274] on button "Save" at bounding box center [412, 271] width 23 height 16
select select "1"
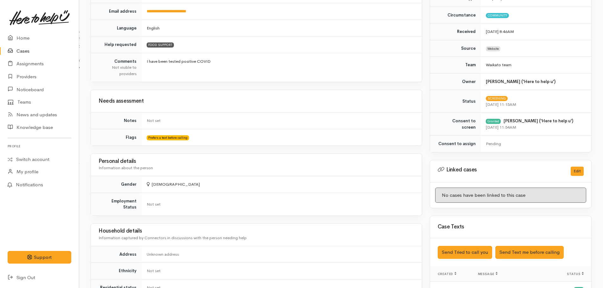
scroll to position [0, 0]
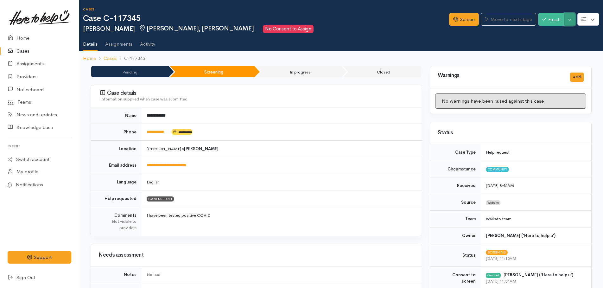
click at [568, 22] on button "Toggle Dropdown" at bounding box center [569, 19] width 11 height 13
click at [546, 33] on link "Pause" at bounding box center [550, 34] width 50 height 10
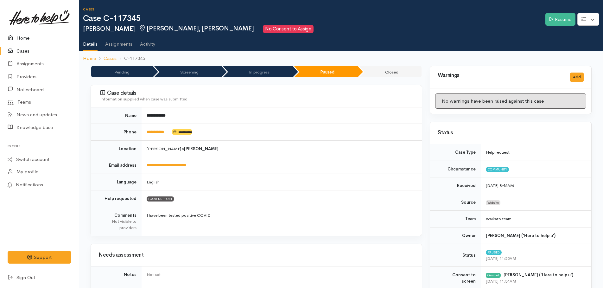
click at [26, 37] on link "Home" at bounding box center [39, 38] width 79 height 13
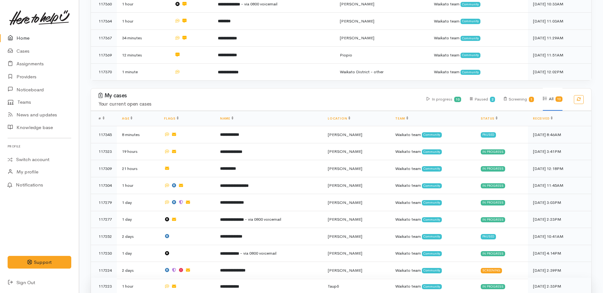
scroll to position [232, 0]
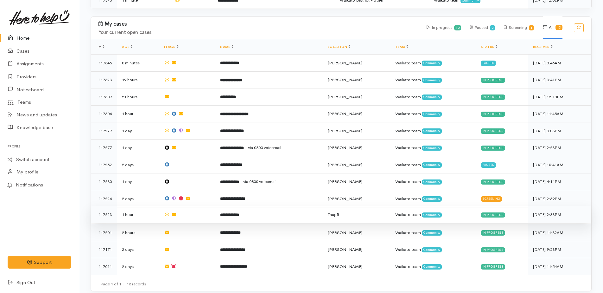
click at [229, 213] on b "**********" at bounding box center [229, 215] width 19 height 4
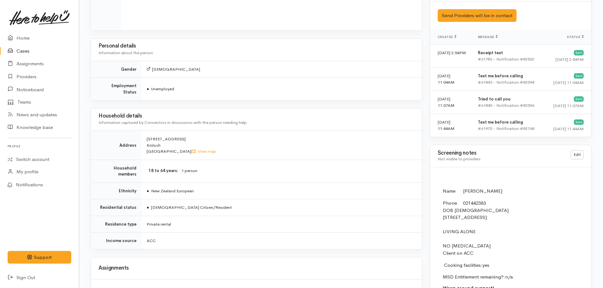
scroll to position [380, 0]
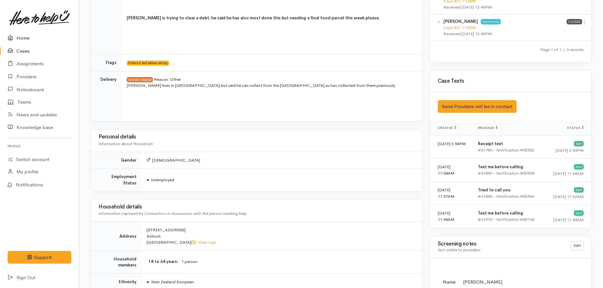
click at [21, 41] on link "Home" at bounding box center [39, 38] width 79 height 13
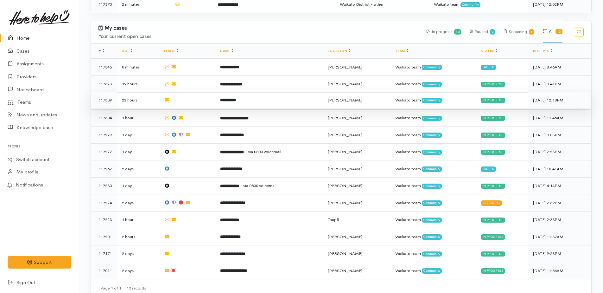
scroll to position [232, 0]
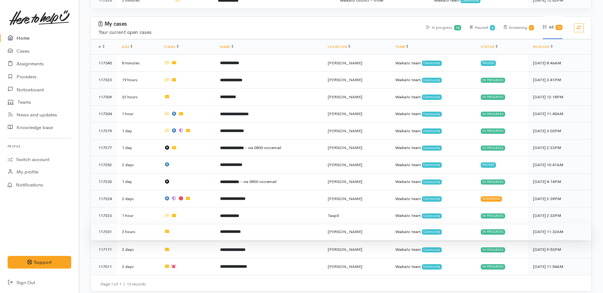
click at [237, 229] on b "**********" at bounding box center [230, 231] width 21 height 4
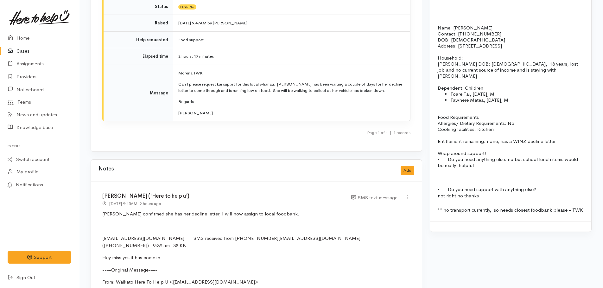
scroll to position [570, 0]
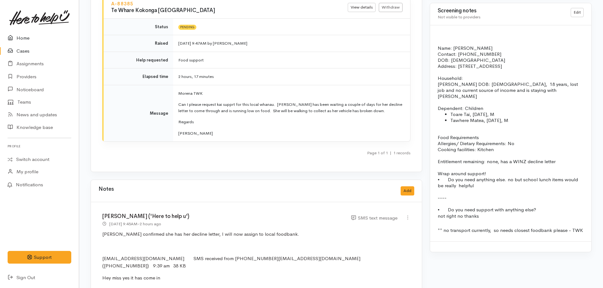
click at [24, 38] on link "Home" at bounding box center [39, 38] width 79 height 13
